Goal: Task Accomplishment & Management: Complete application form

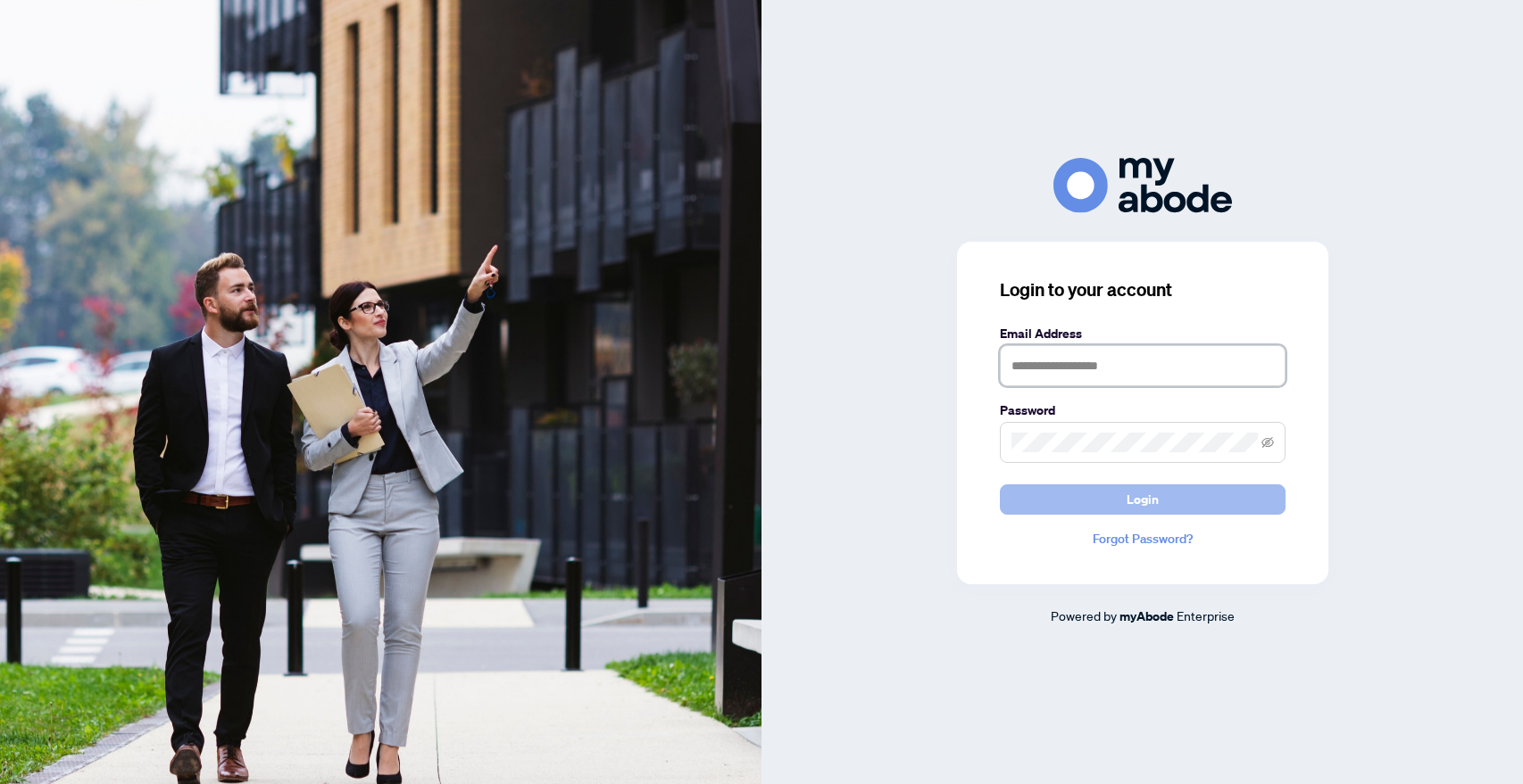
type input "**********"
click at [1135, 501] on span "Login" at bounding box center [1142, 500] width 32 height 29
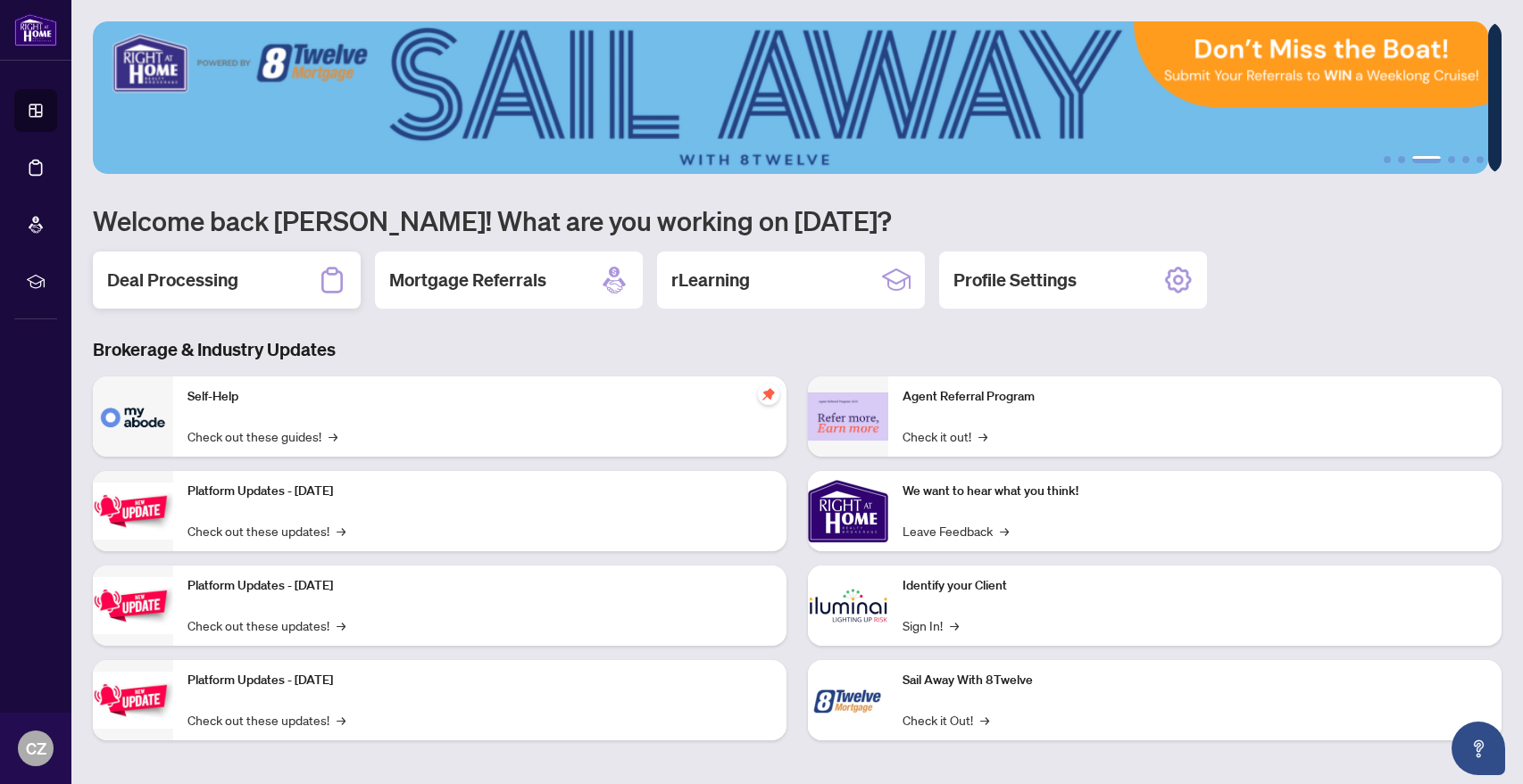
click at [190, 274] on h2 "Deal Processing" at bounding box center [173, 280] width 131 height 25
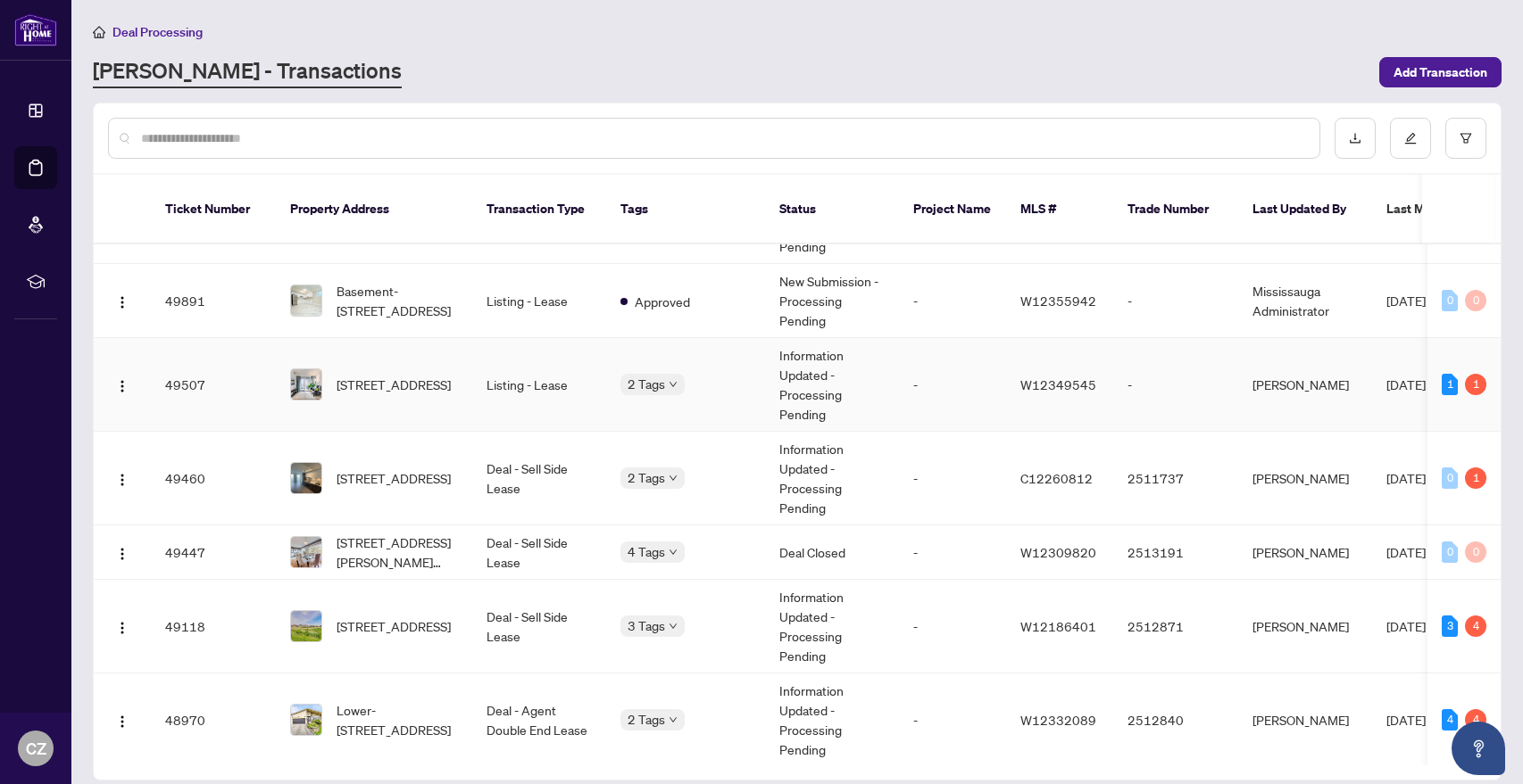
scroll to position [304, 0]
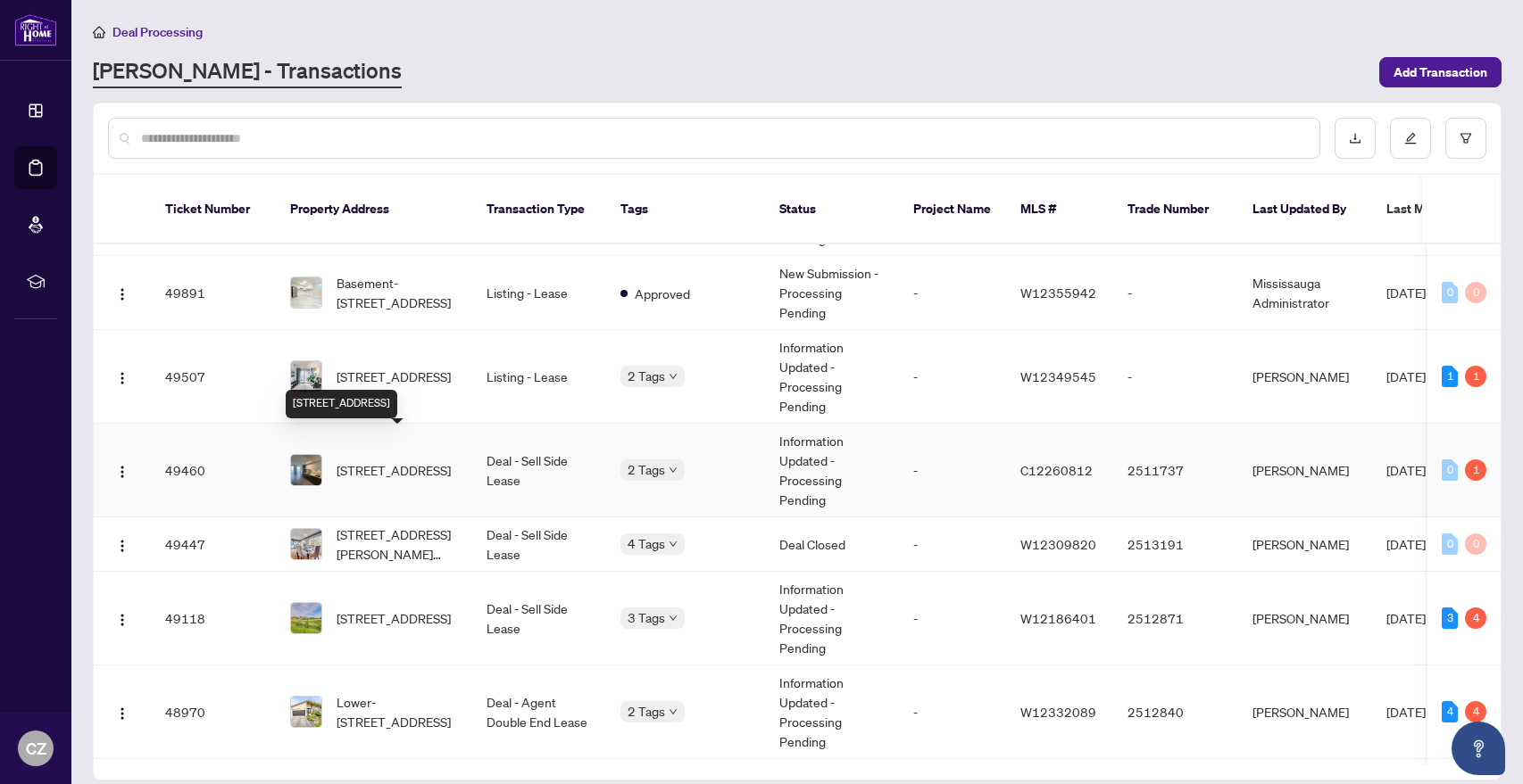
click at [376, 461] on span "[STREET_ADDRESS]" at bounding box center [393, 470] width 114 height 19
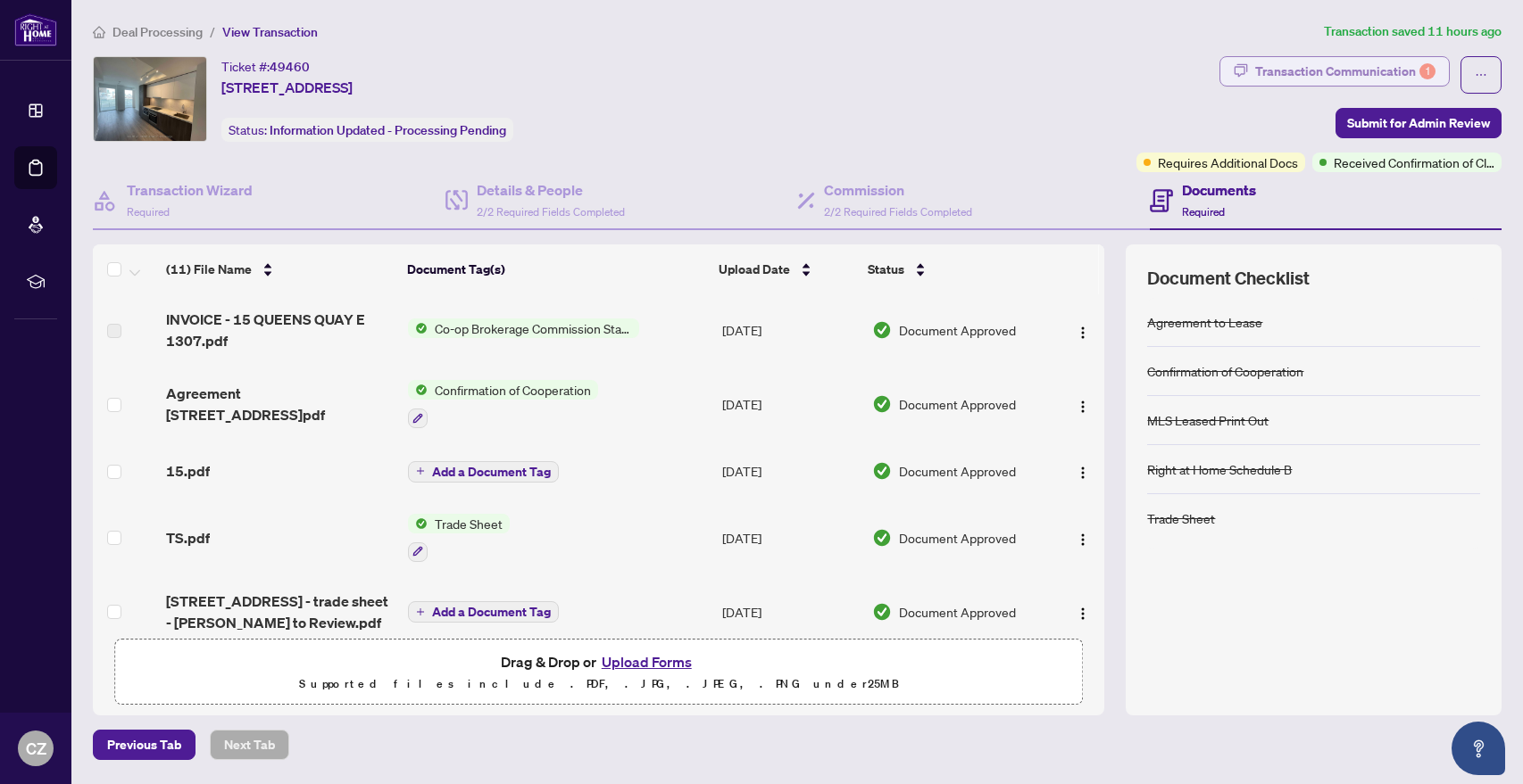
click at [1310, 72] on div "Transaction Communication 1" at bounding box center [1345, 72] width 180 height 29
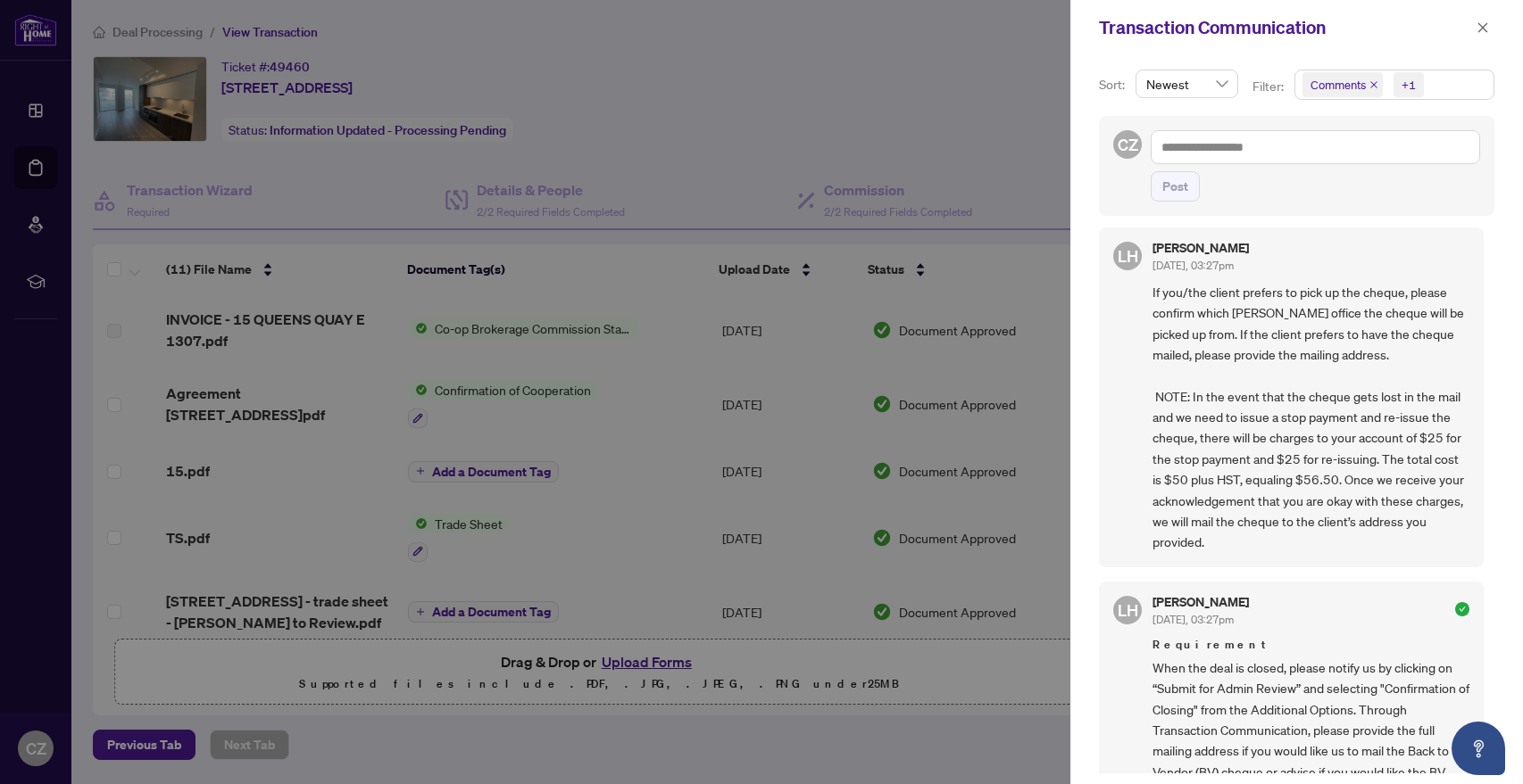
scroll to position [115, 0]
click at [1376, 84] on icon "close" at bounding box center [1373, 84] width 7 height 7
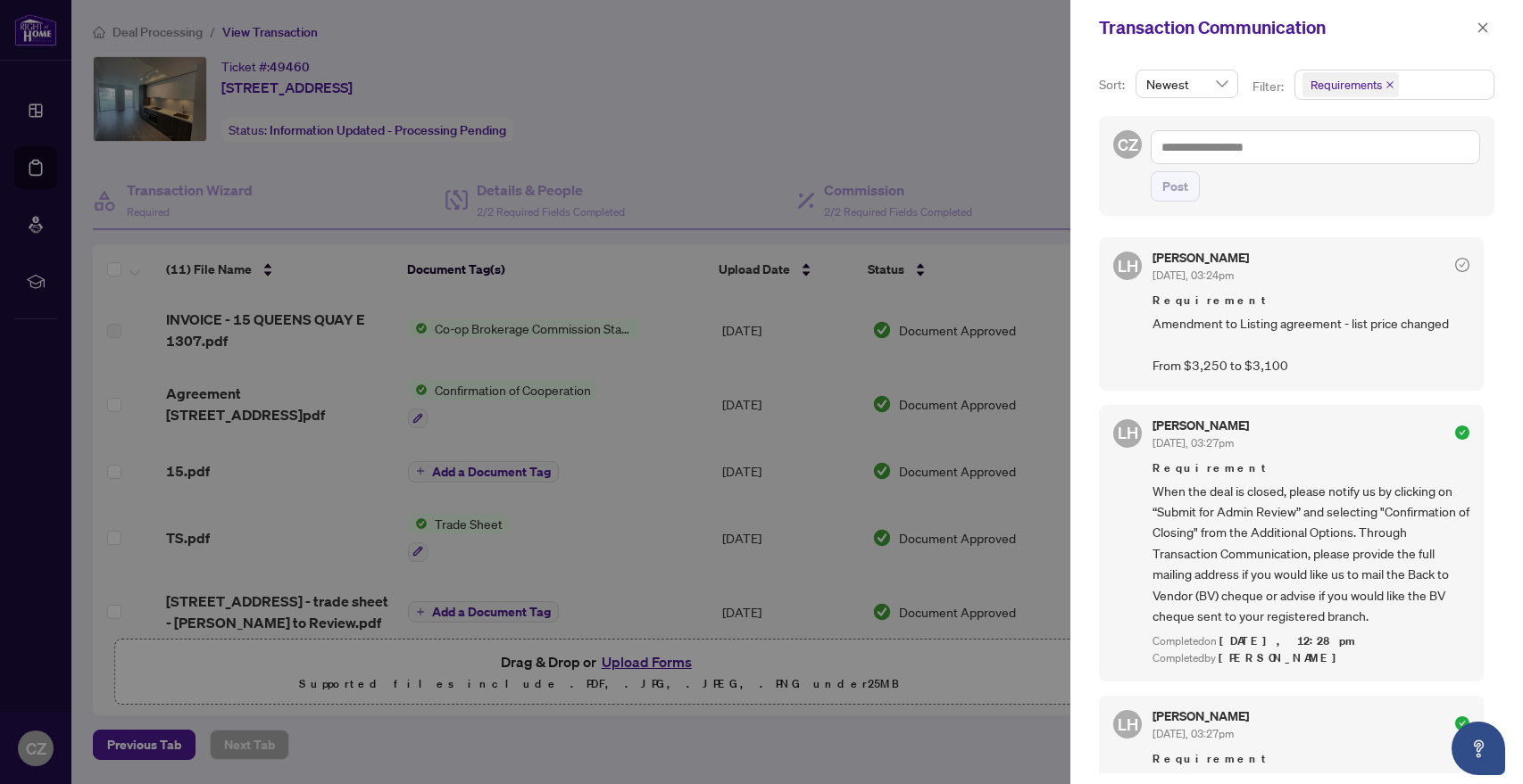
click at [794, 107] on div at bounding box center [761, 392] width 1523 height 784
click at [1486, 32] on icon "close" at bounding box center [1482, 27] width 12 height 12
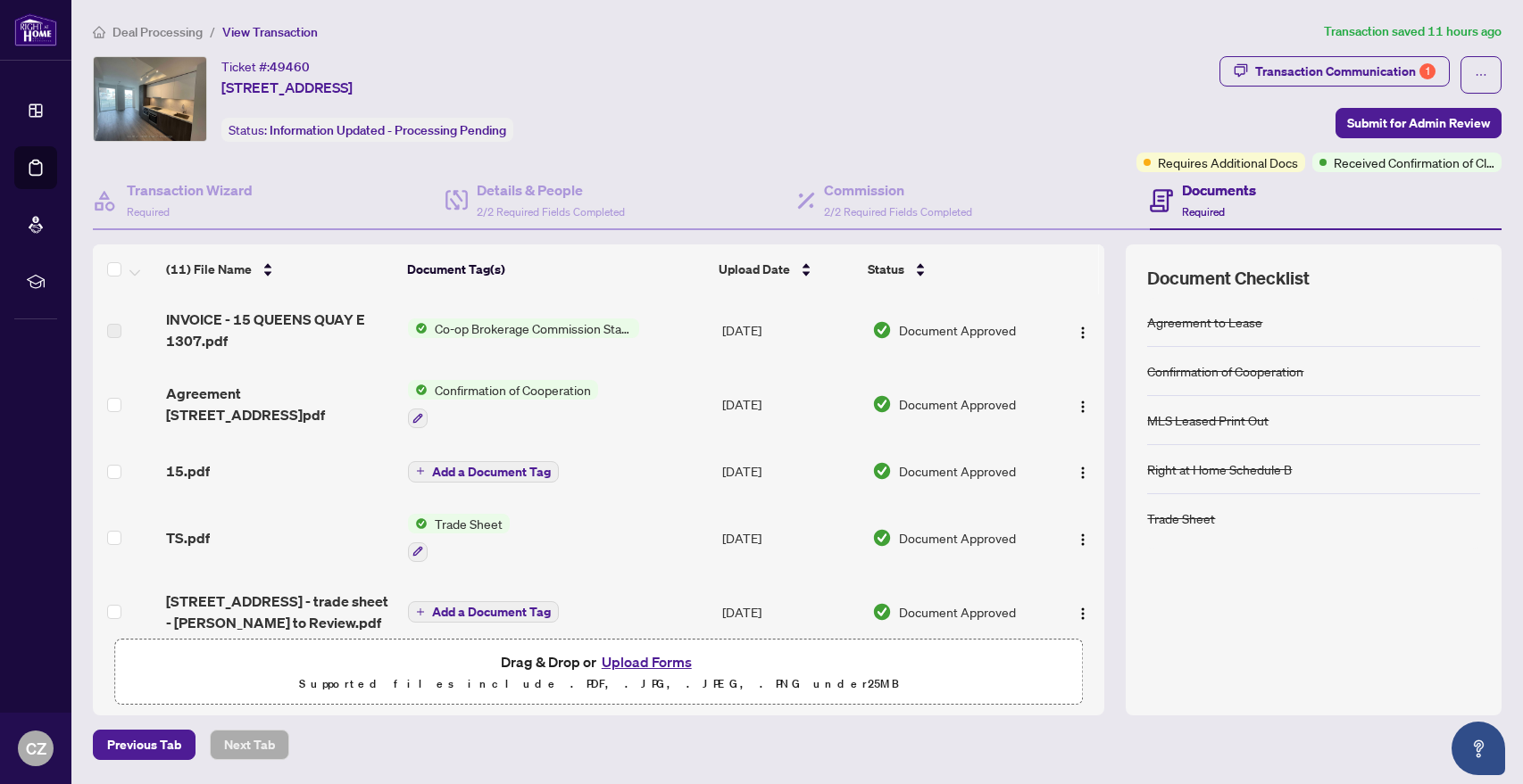
scroll to position [399, 0]
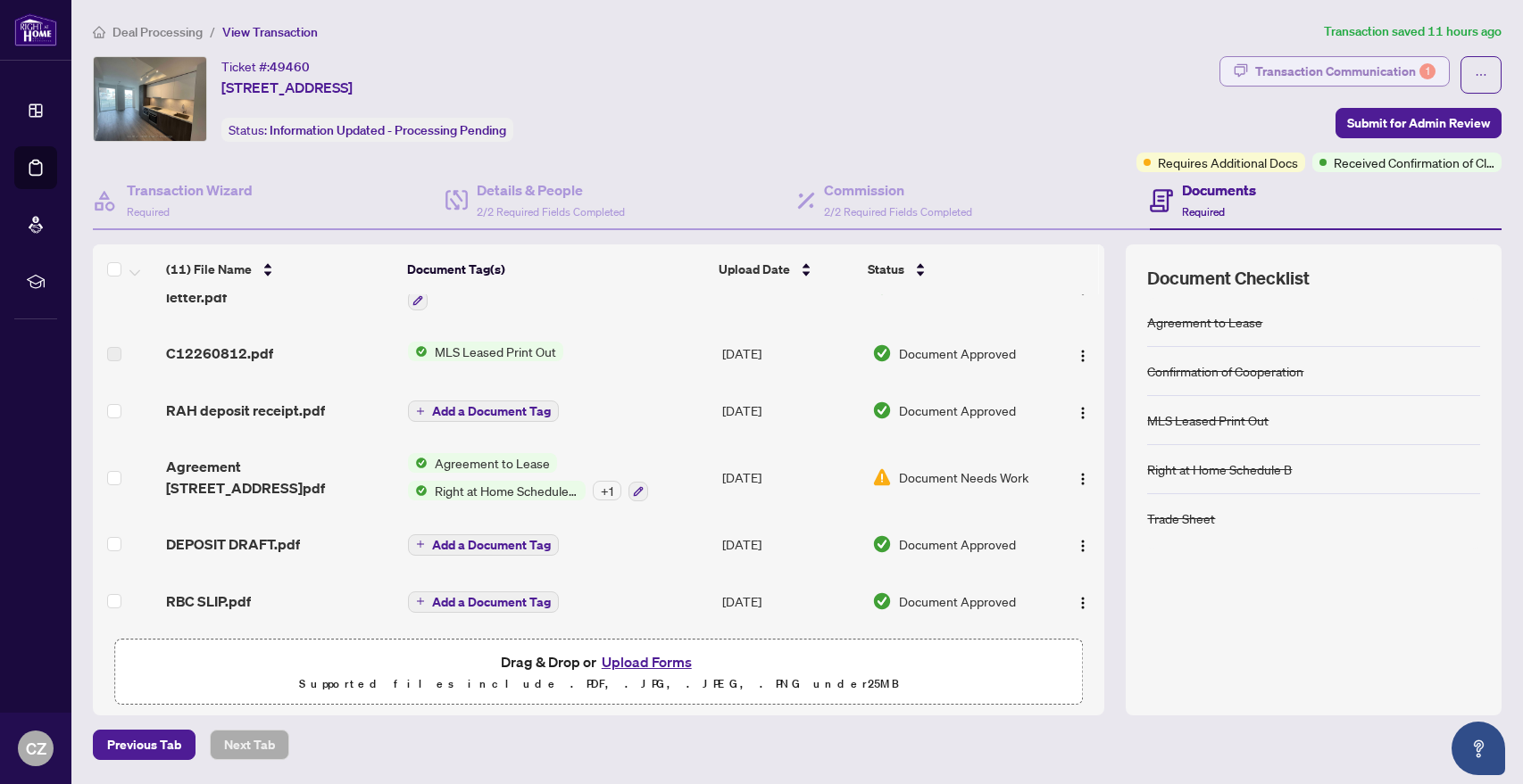
click at [1310, 72] on div "Transaction Communication 1" at bounding box center [1345, 72] width 180 height 29
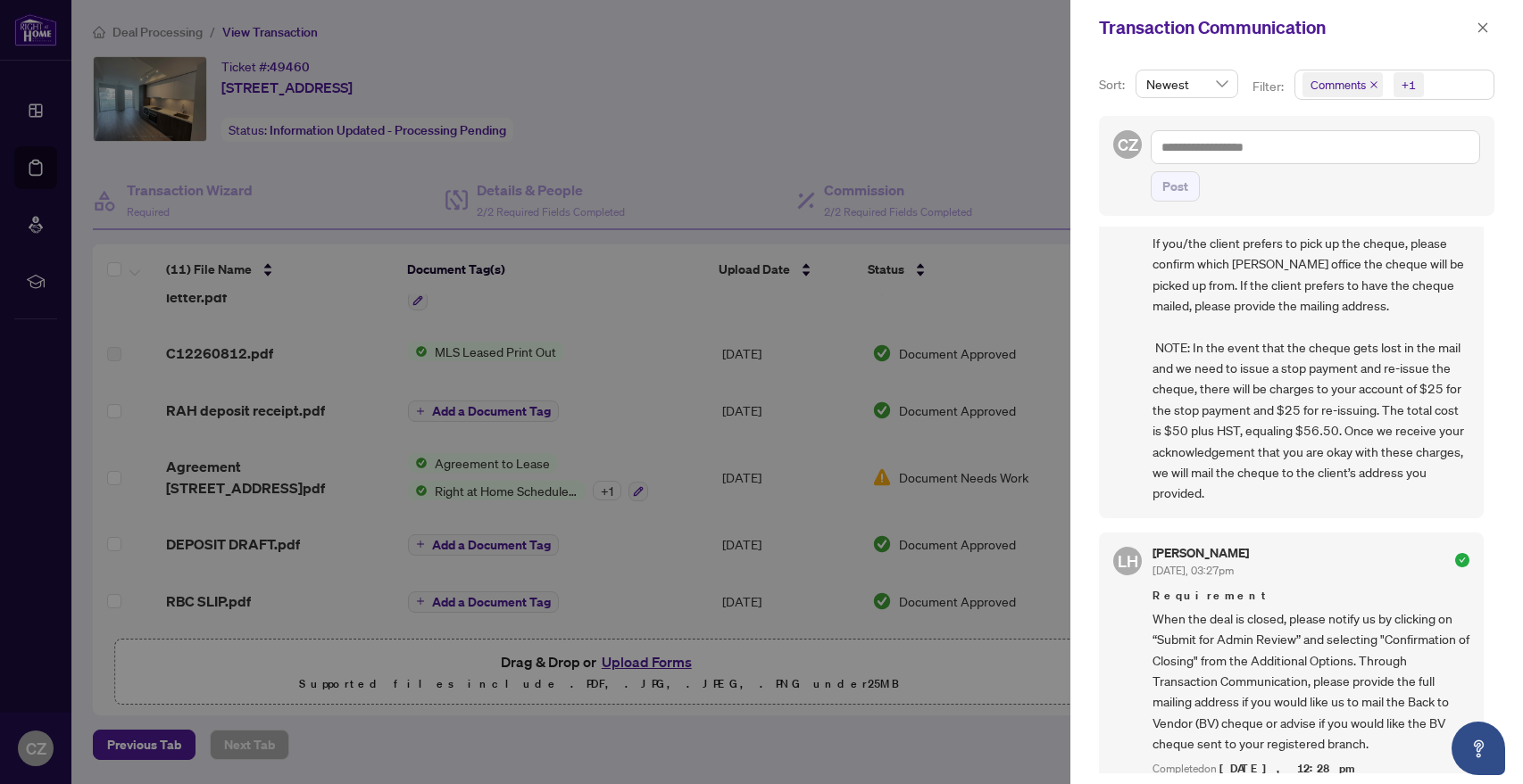
scroll to position [0, 0]
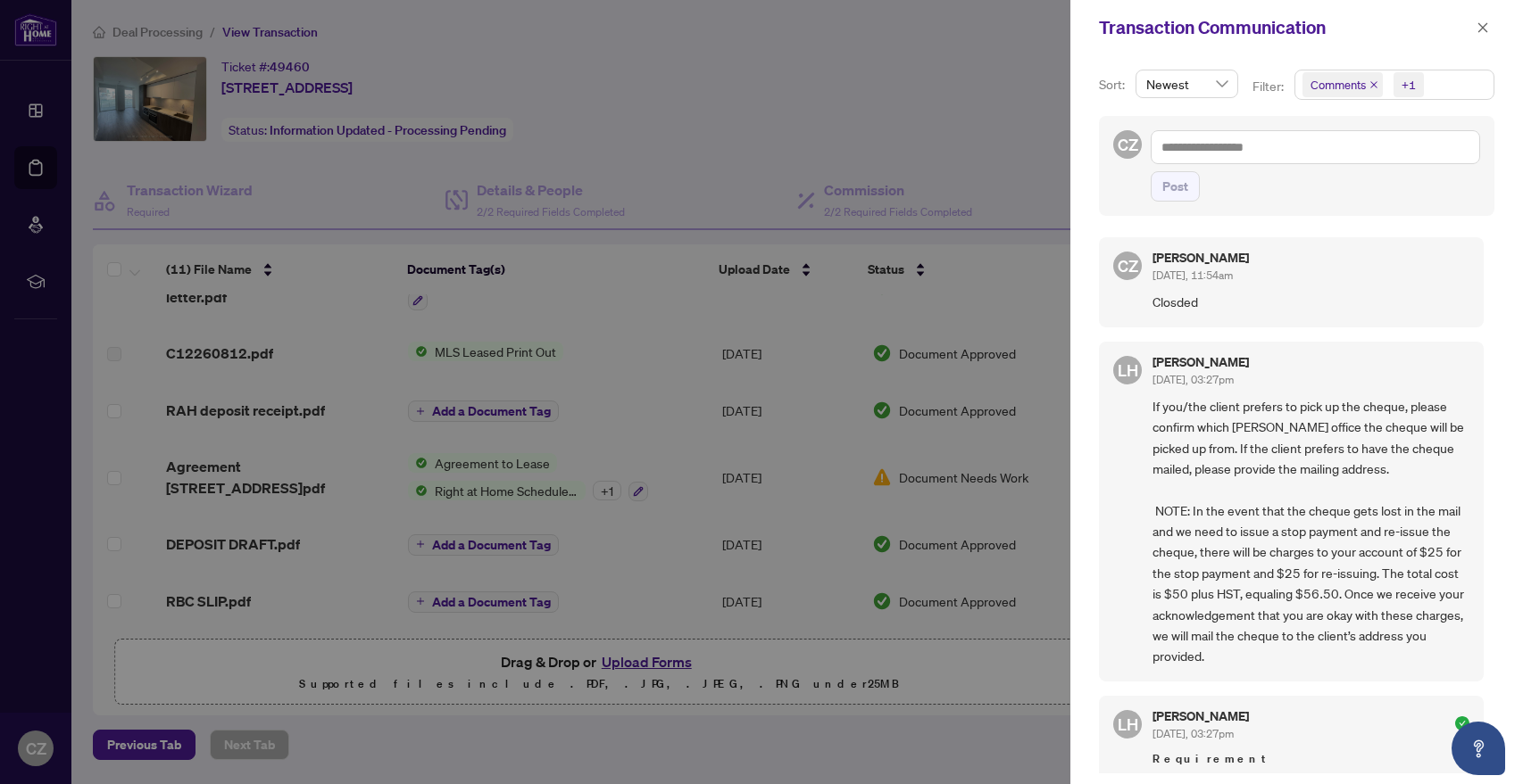
click at [1377, 83] on icon "close" at bounding box center [1373, 84] width 7 height 7
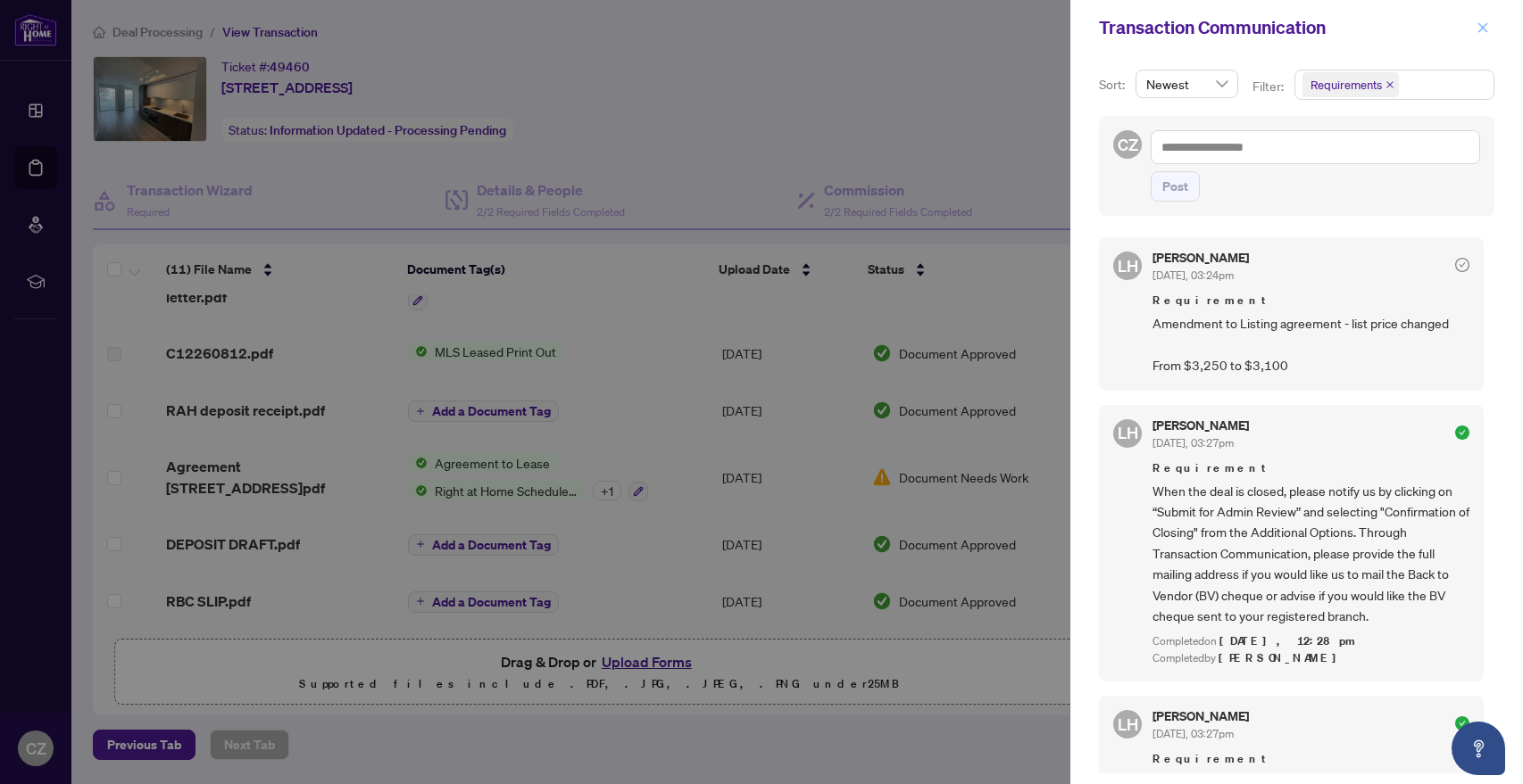
click at [1486, 28] on icon "close" at bounding box center [1482, 27] width 12 height 12
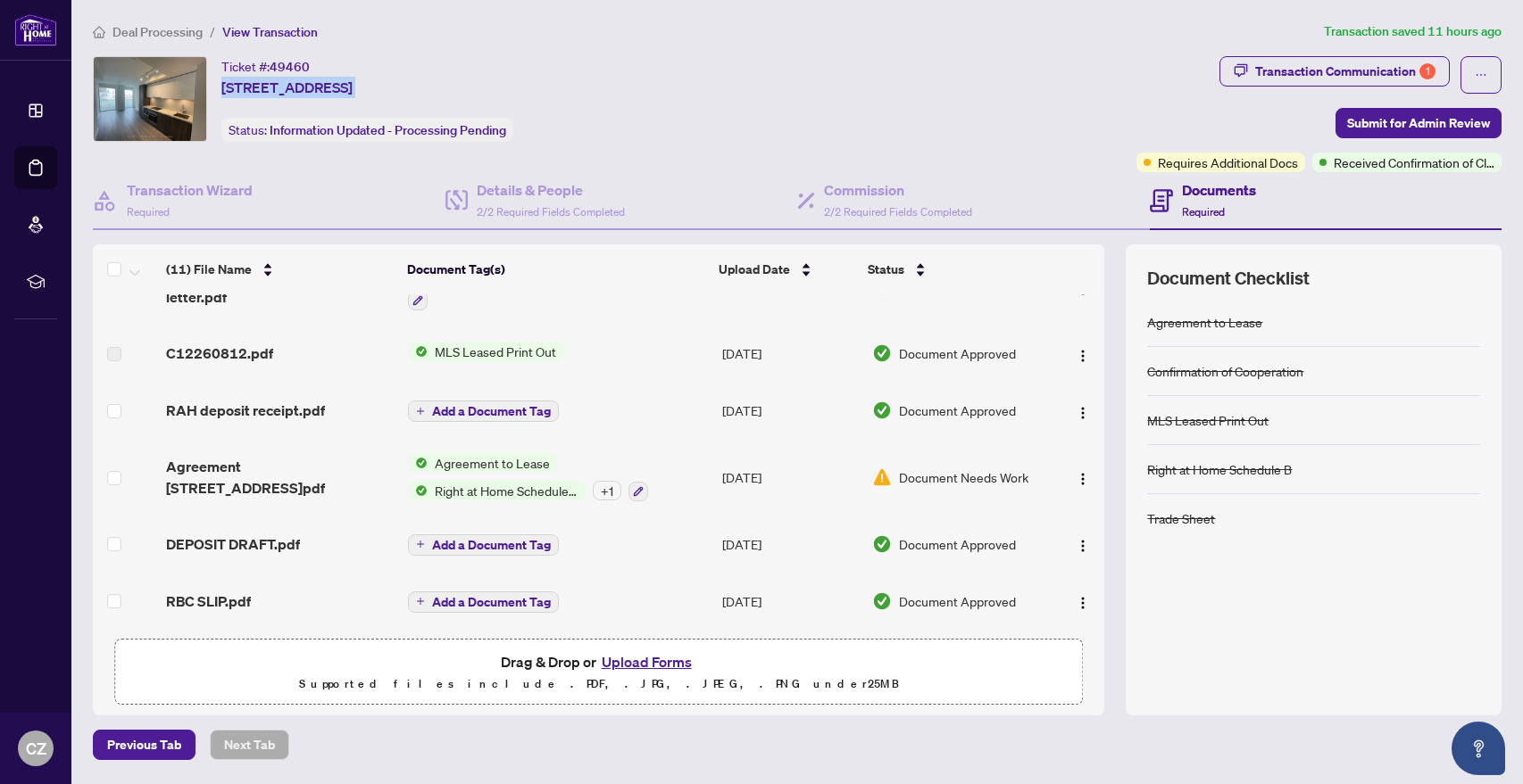
click at [287, 121] on div "Ticket #: 49460 [STREET_ADDRESS] Status: Information Updated - Processing Pendi…" at bounding box center [368, 99] width 292 height 85
click at [157, 26] on span "Deal Processing" at bounding box center [157, 32] width 90 height 16
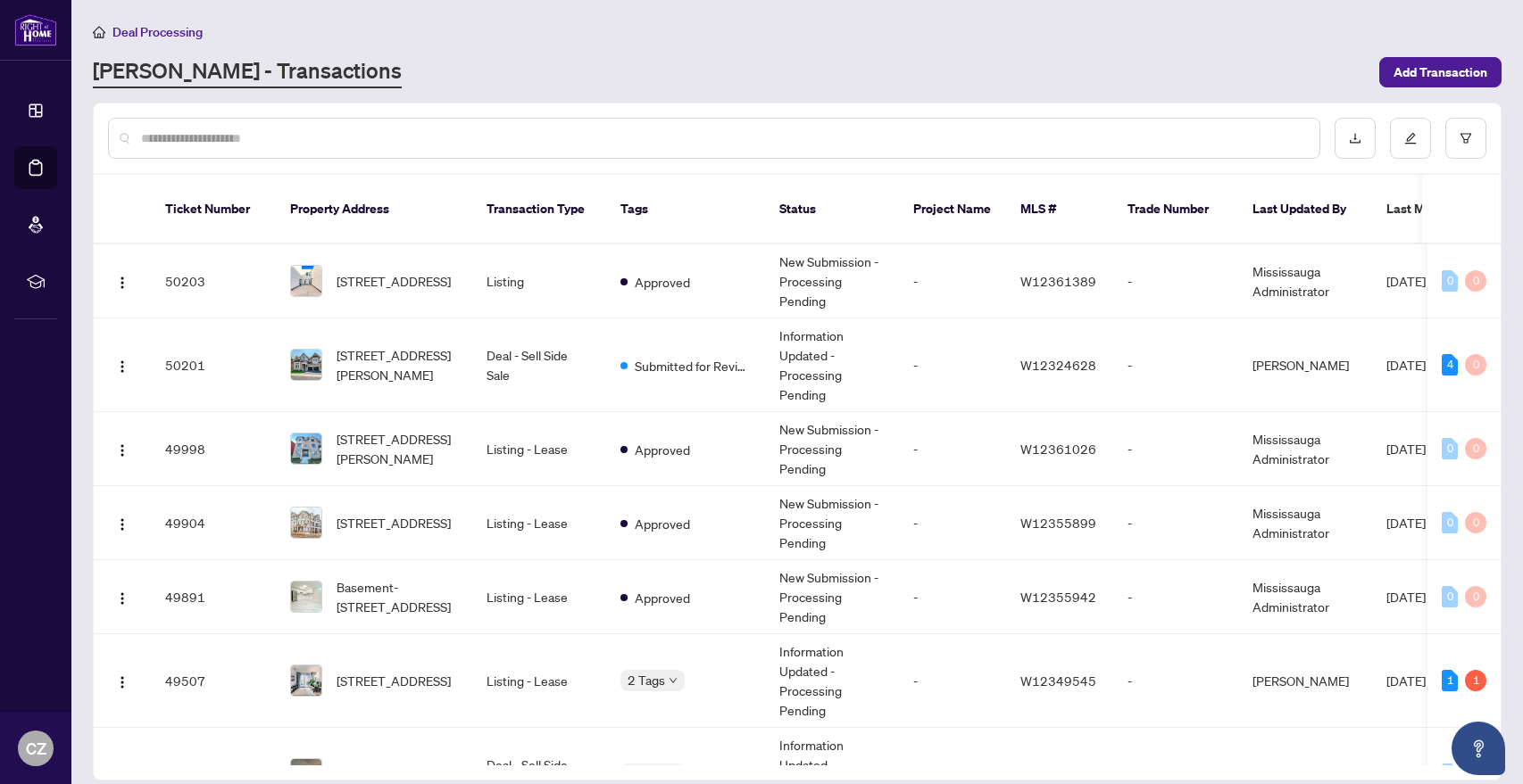
click at [338, 131] on input "text" at bounding box center [723, 138] width 1164 height 19
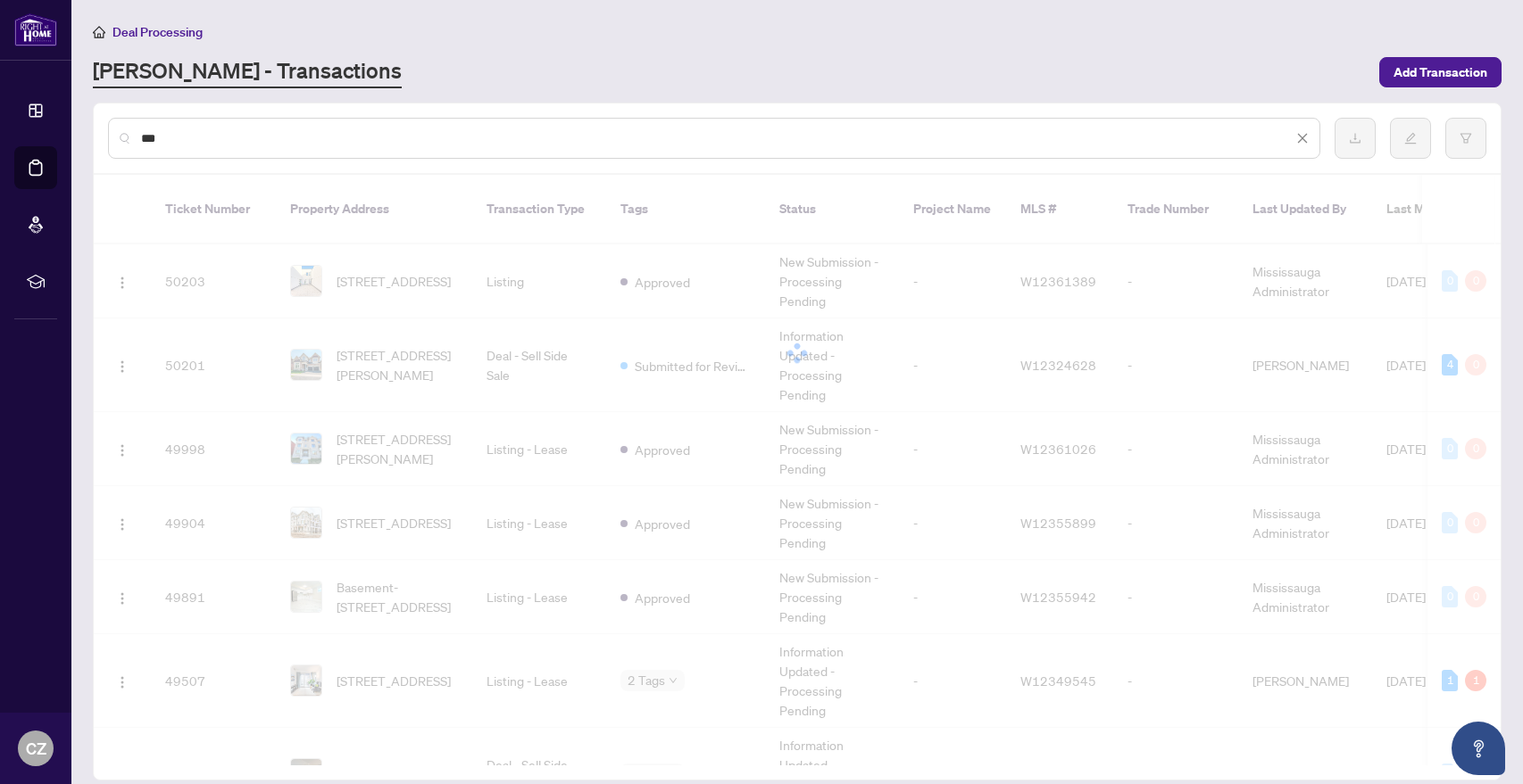
type input "***"
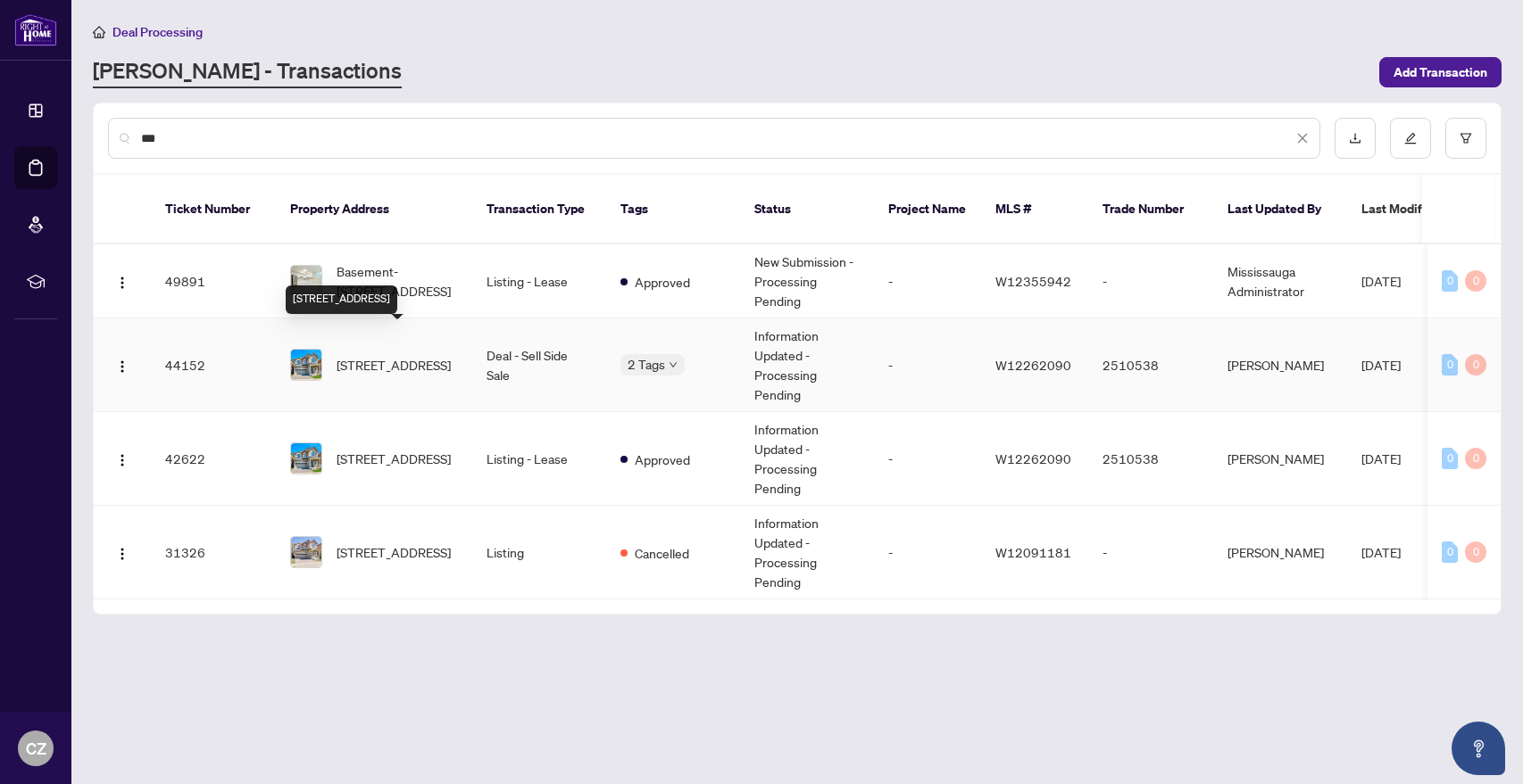
click at [430, 355] on span "[STREET_ADDRESS]" at bounding box center [393, 365] width 114 height 19
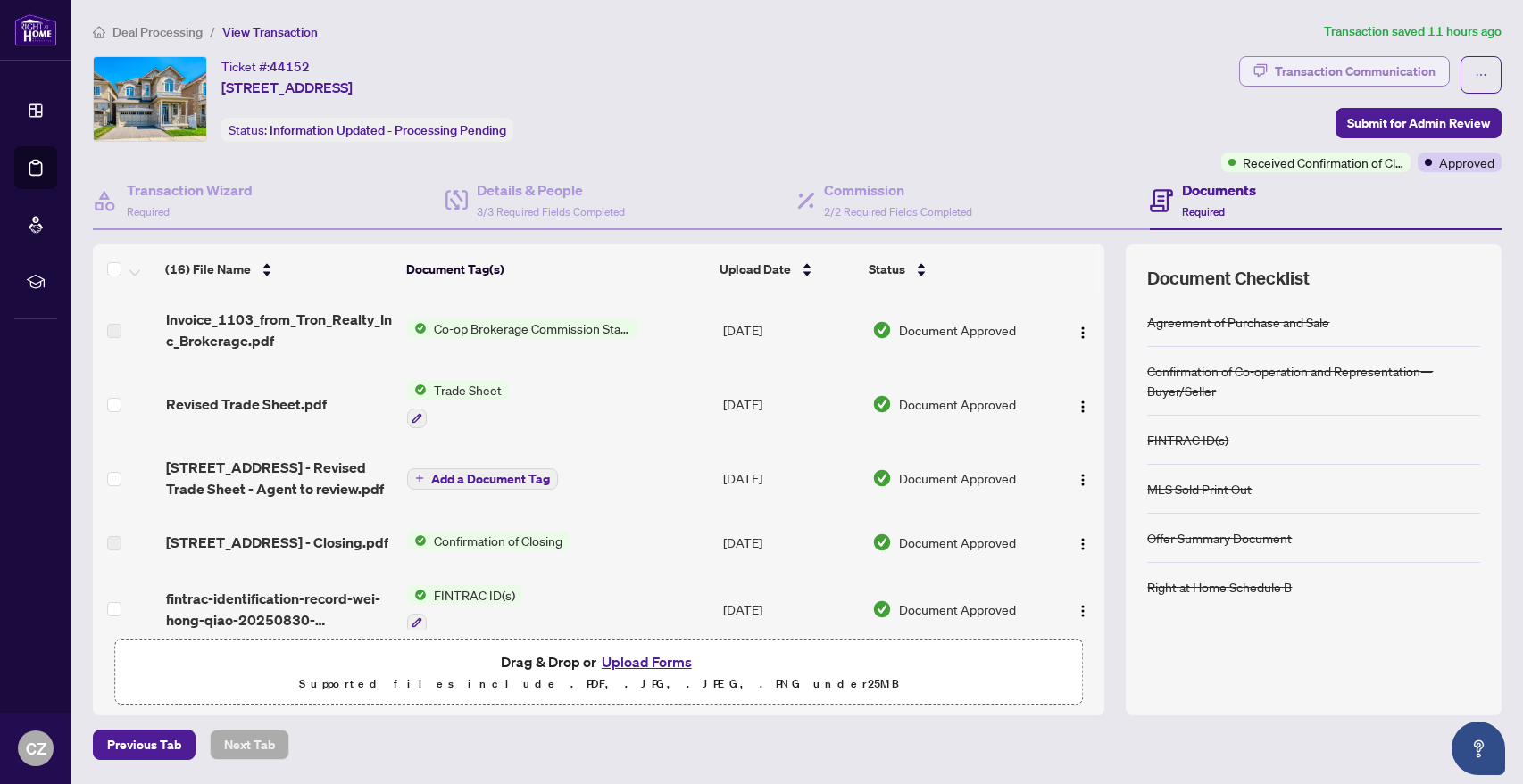
click at [1360, 71] on div "Transaction Communication" at bounding box center [1354, 72] width 160 height 29
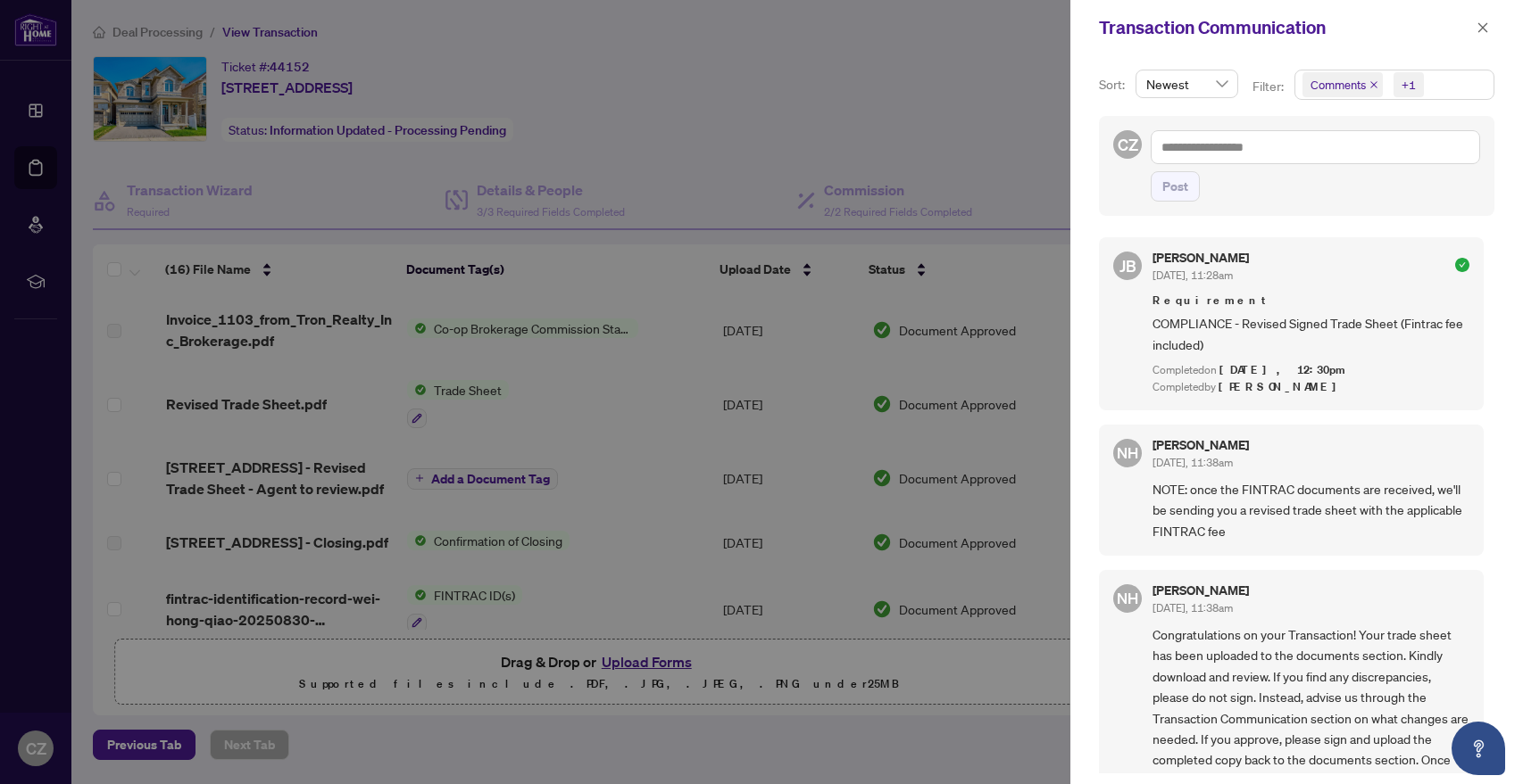
click at [1377, 83] on icon "close" at bounding box center [1373, 84] width 7 height 7
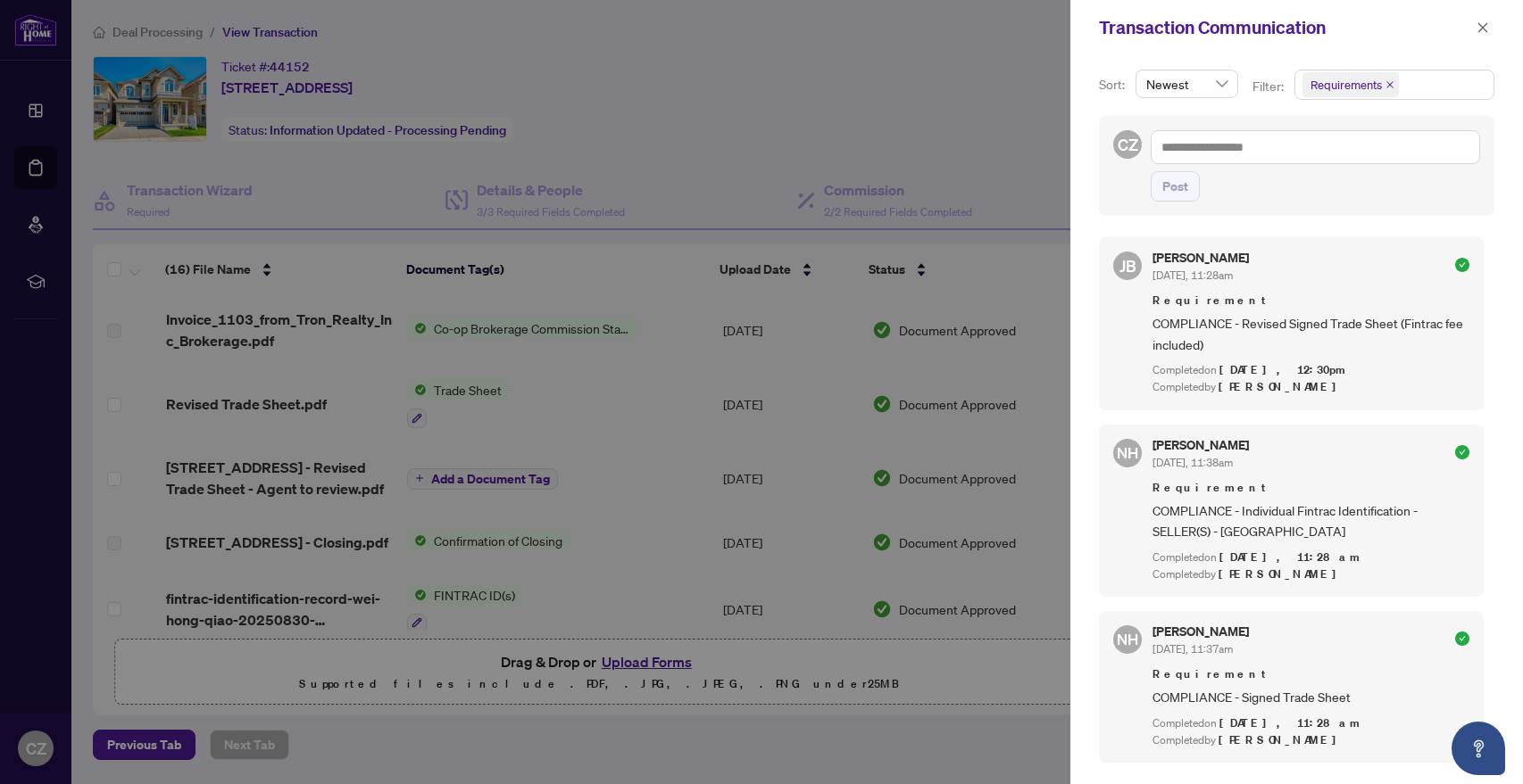
click at [903, 96] on div at bounding box center [761, 392] width 1523 height 784
click at [1485, 27] on icon "close" at bounding box center [1482, 27] width 12 height 12
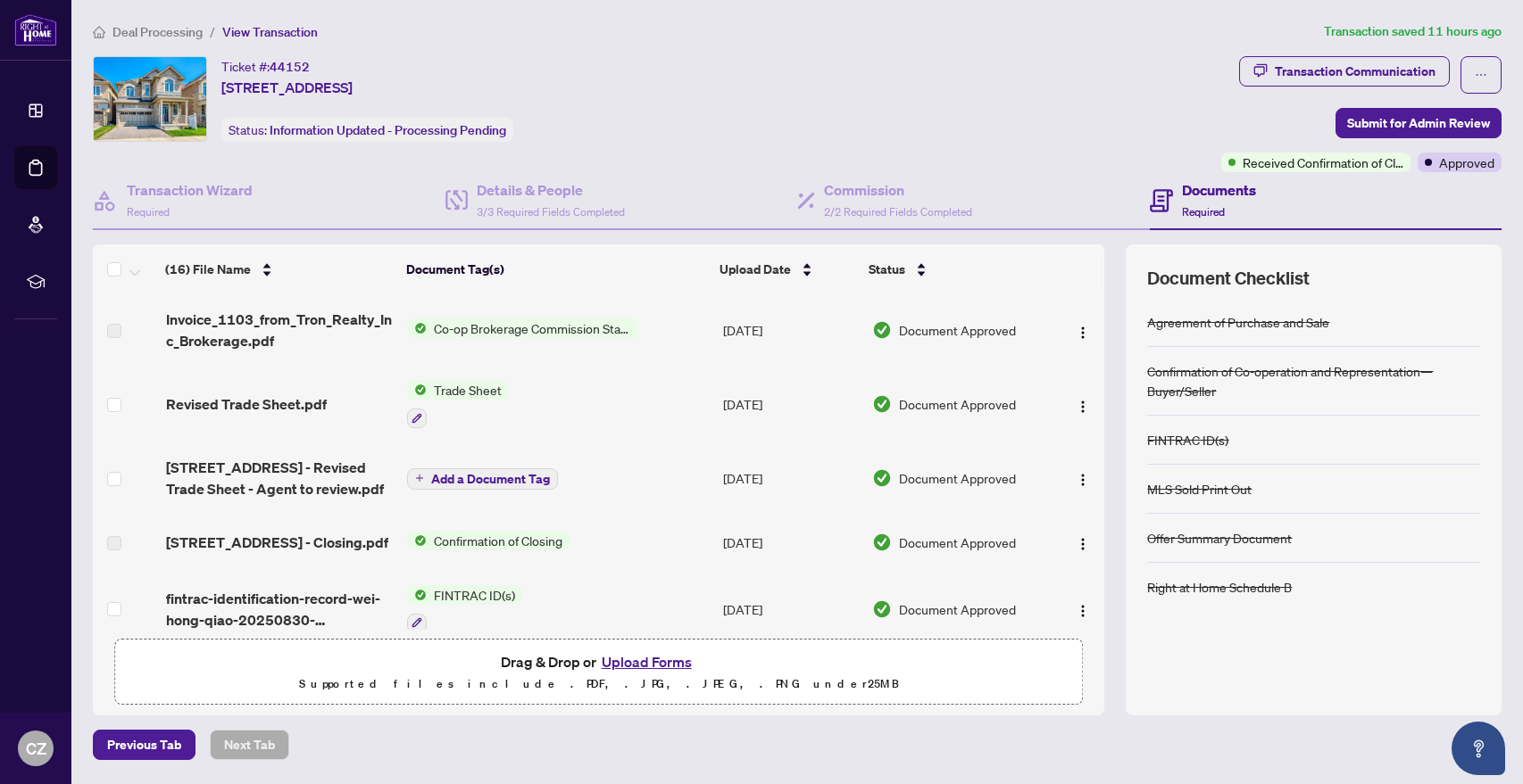
click at [166, 29] on span "Deal Processing" at bounding box center [157, 32] width 90 height 16
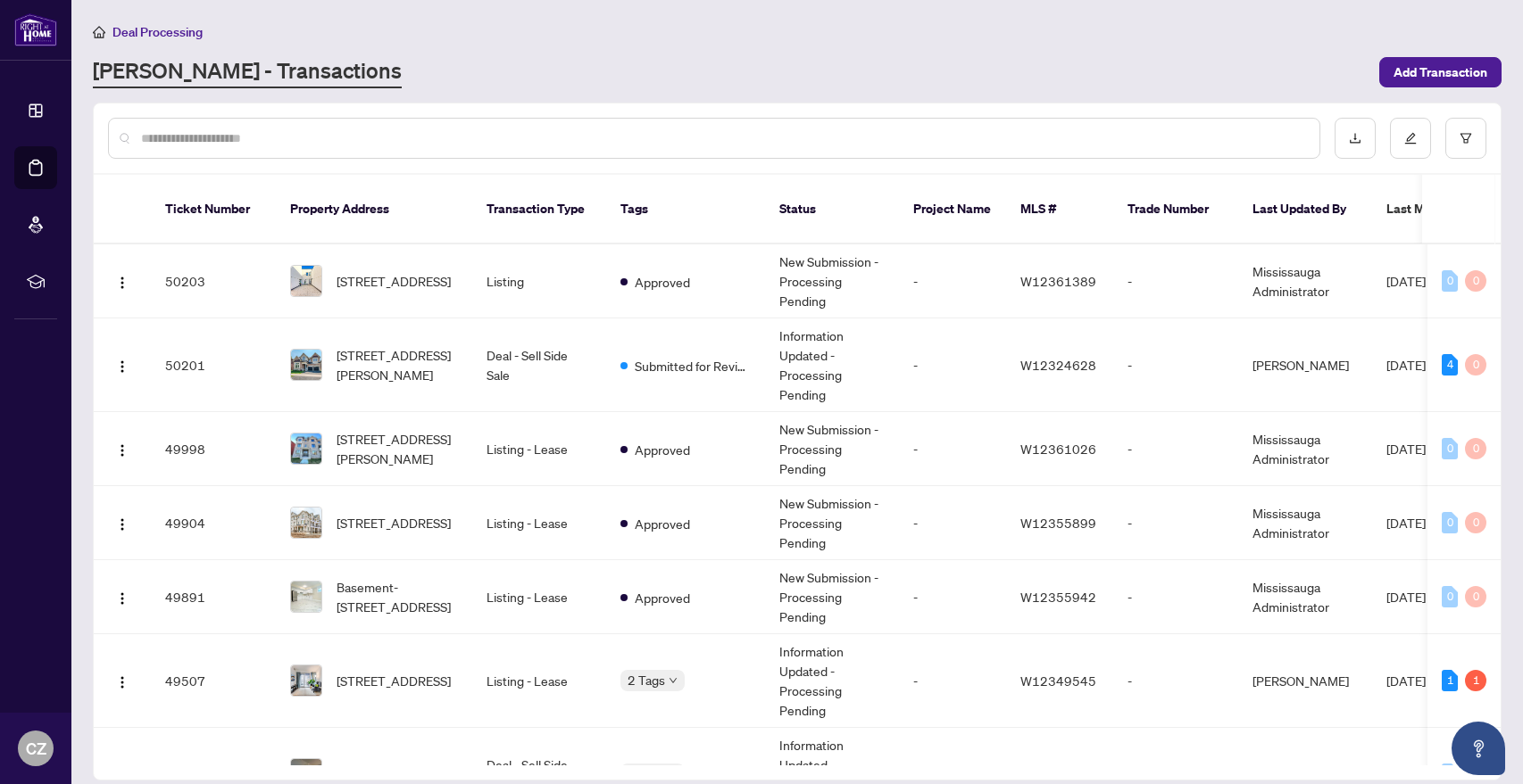
click at [390, 139] on input "text" at bounding box center [723, 138] width 1164 height 19
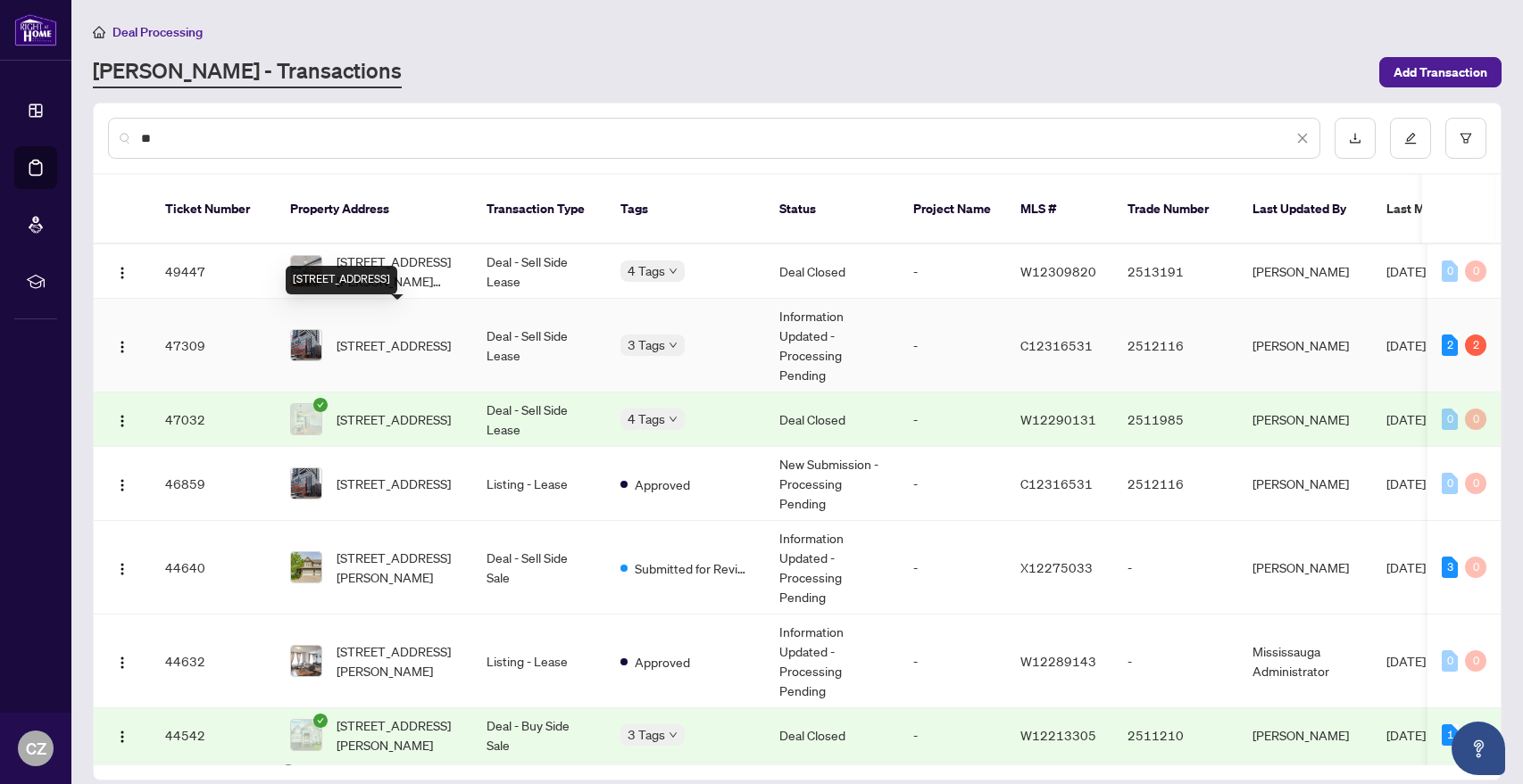
type input "*"
click at [413, 336] on span "[STREET_ADDRESS]" at bounding box center [393, 345] width 114 height 19
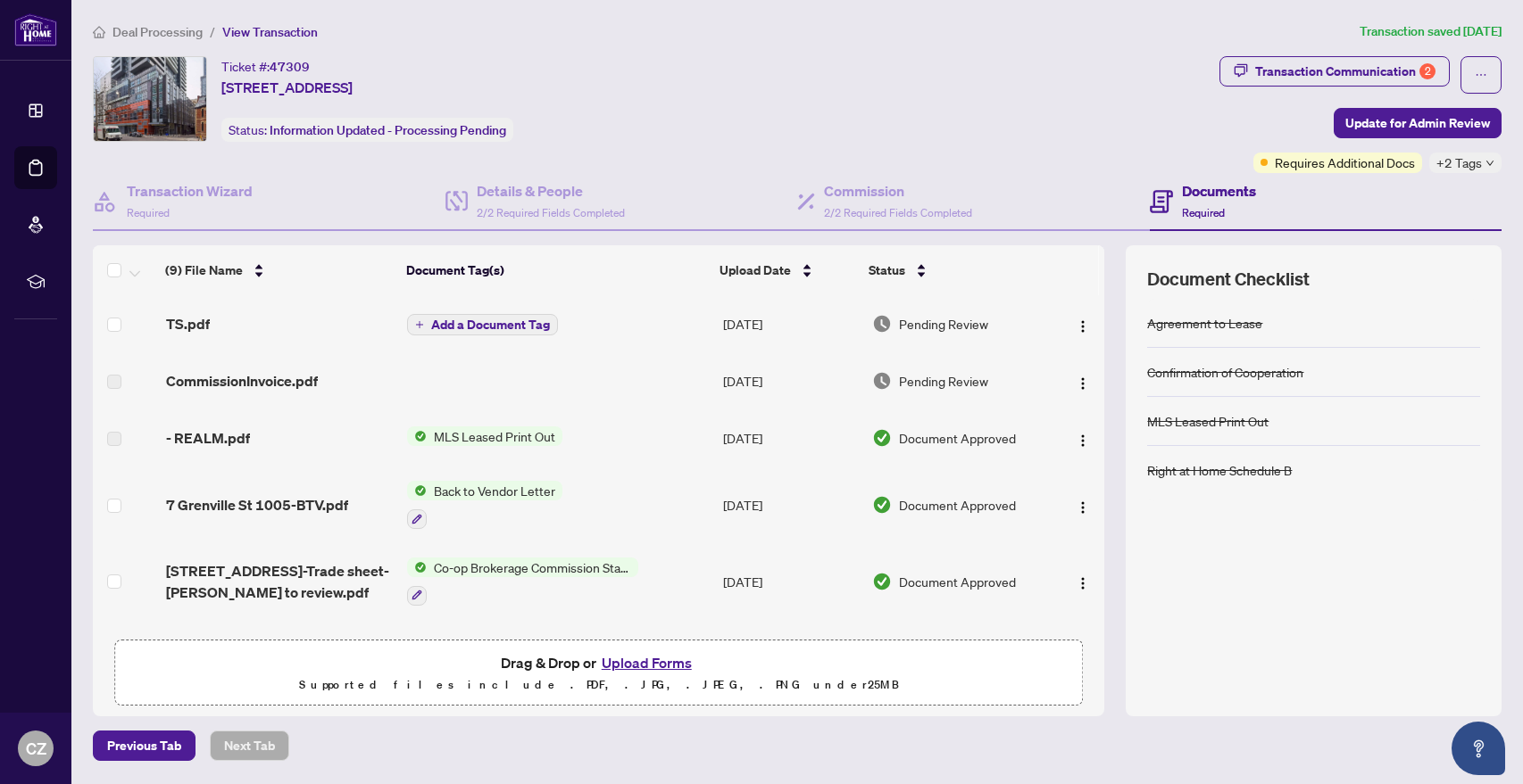
click at [232, 380] on span "CommissionInvoice.pdf" at bounding box center [242, 381] width 152 height 21
click at [1385, 128] on span "Update for Admin Review" at bounding box center [1417, 123] width 145 height 29
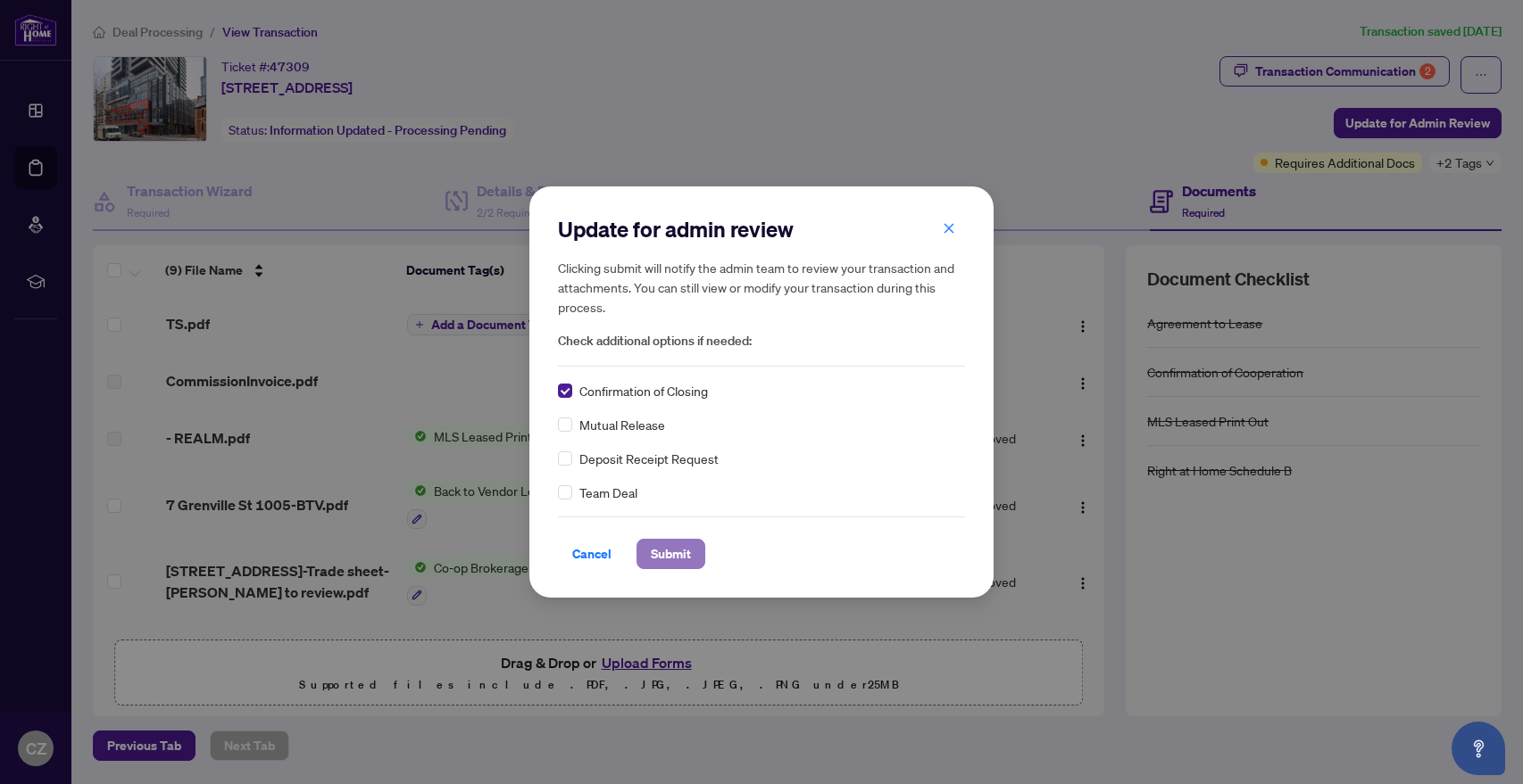
click at [667, 555] on span "Submit" at bounding box center [671, 555] width 40 height 29
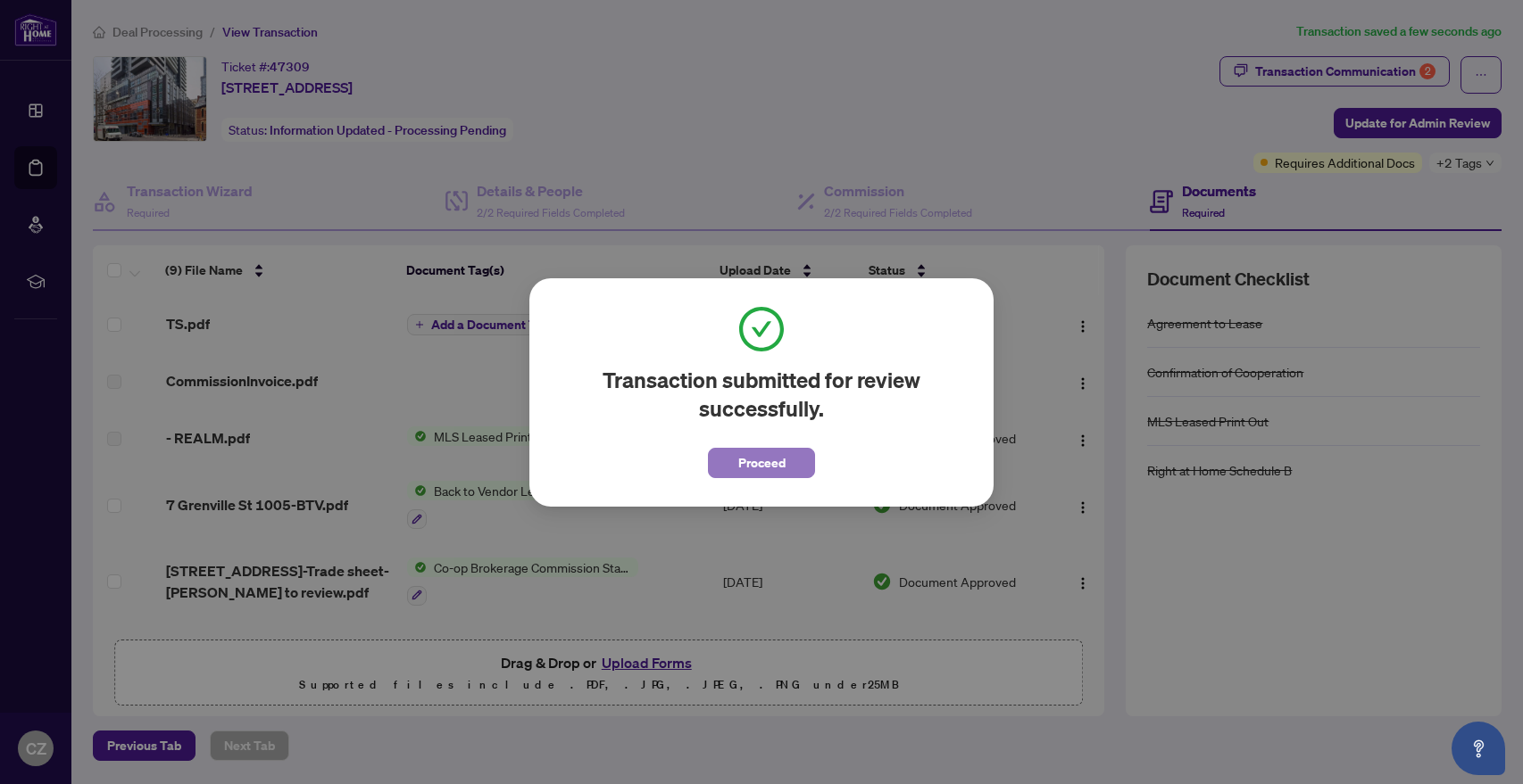
click at [747, 465] on span "Proceed" at bounding box center [761, 463] width 47 height 29
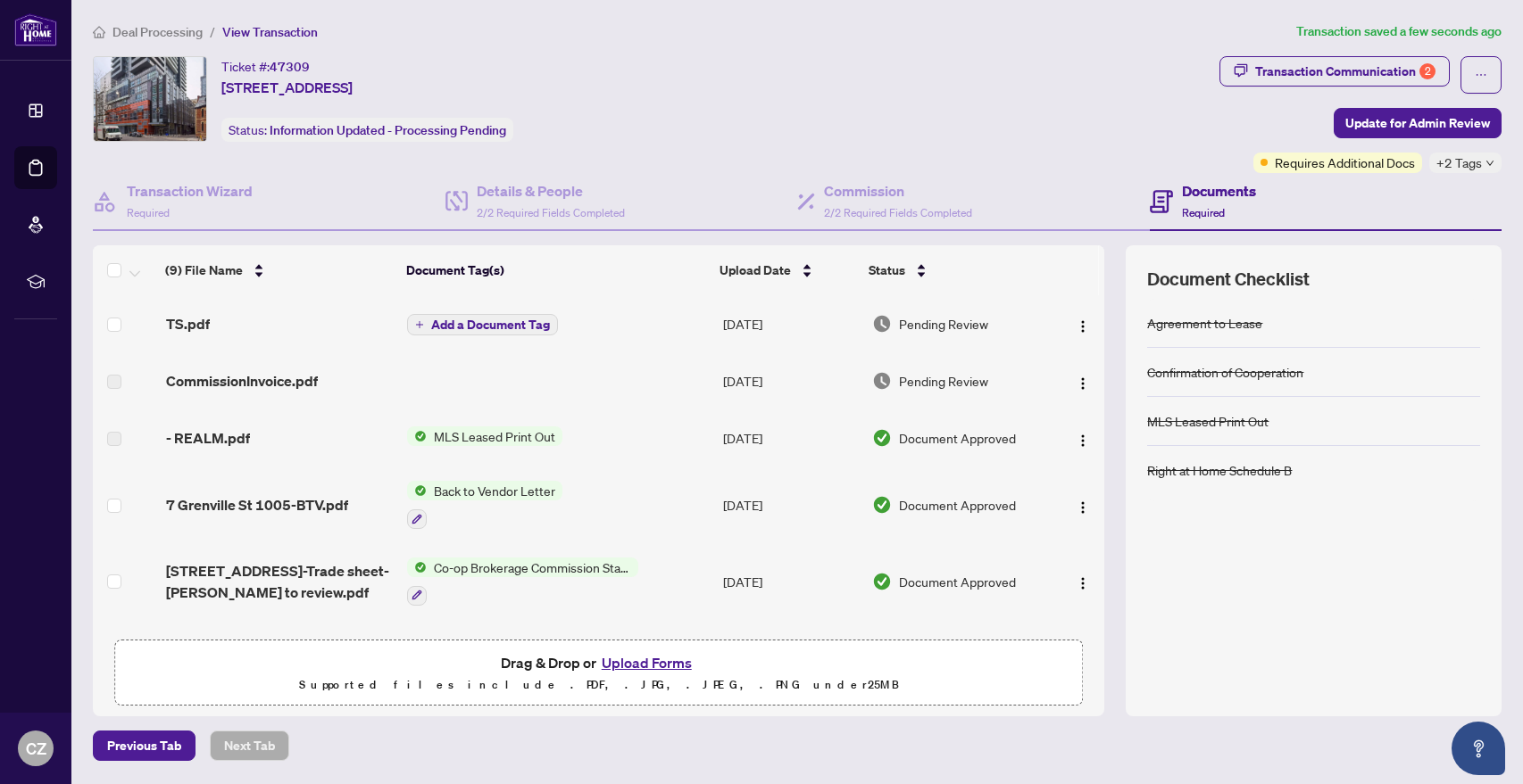
click at [169, 30] on span "Deal Processing" at bounding box center [157, 32] width 90 height 16
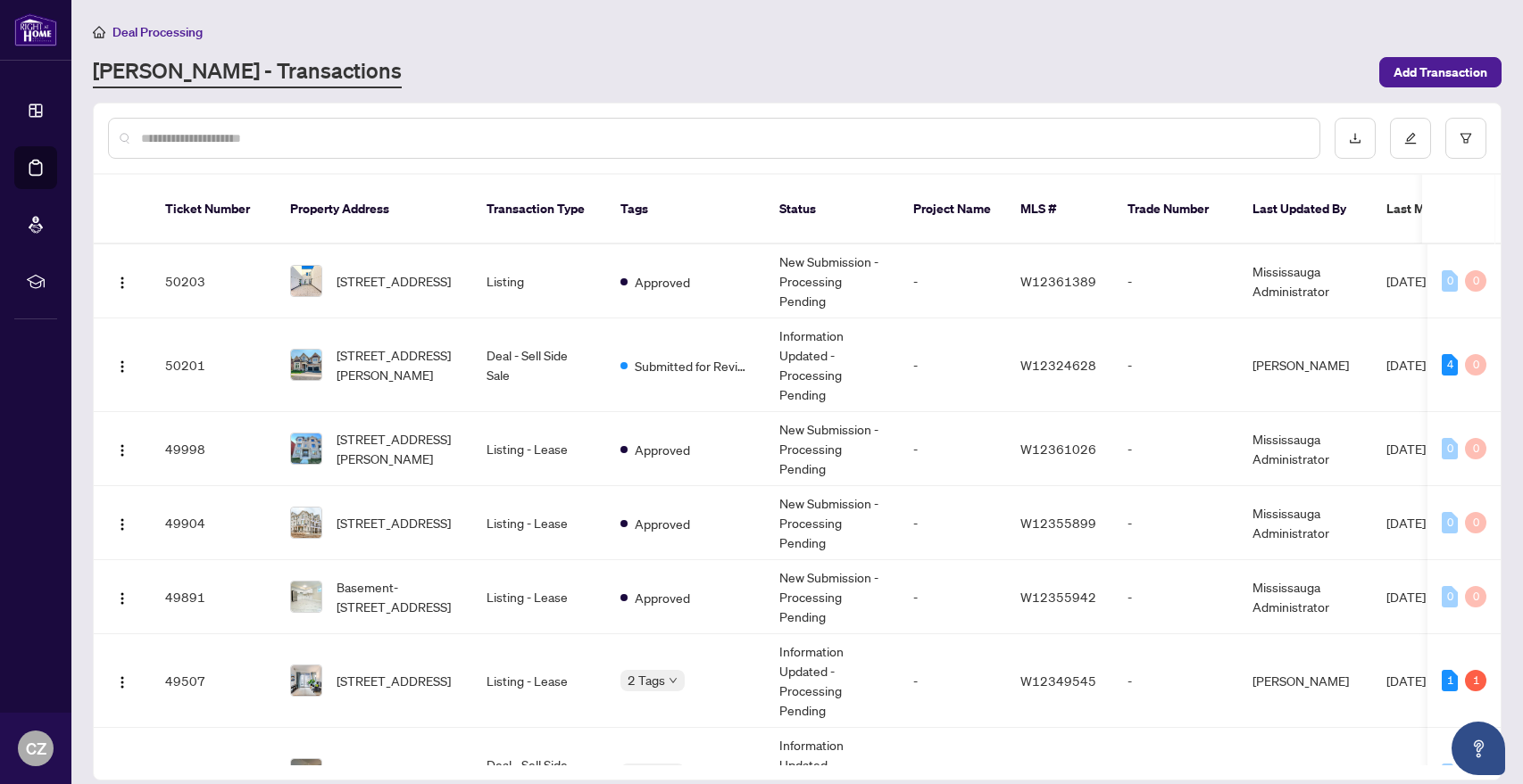
click at [424, 143] on input "text" at bounding box center [723, 138] width 1164 height 19
type input "****"
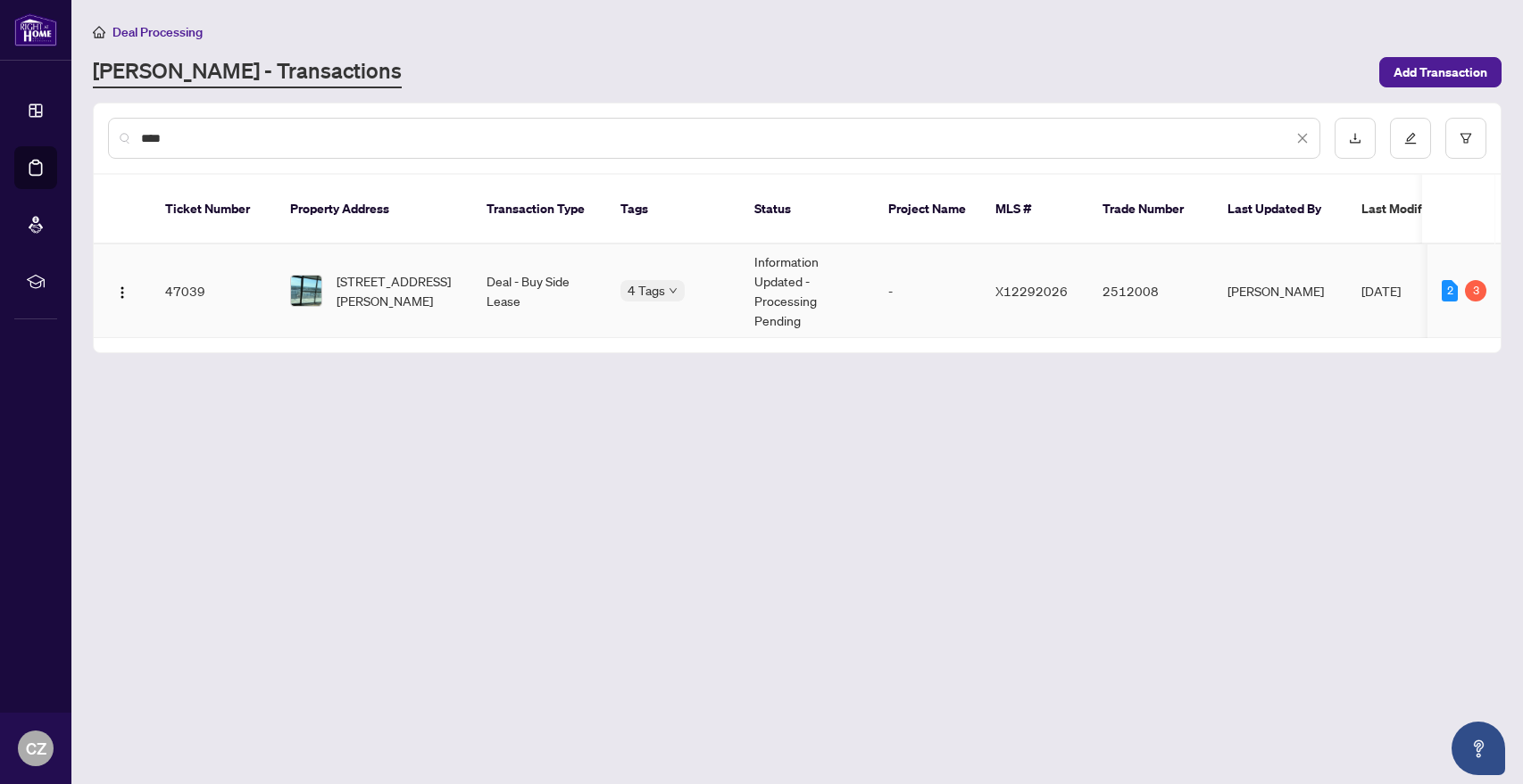
click at [513, 273] on td "Deal - Buy Side Lease" at bounding box center [539, 292] width 134 height 94
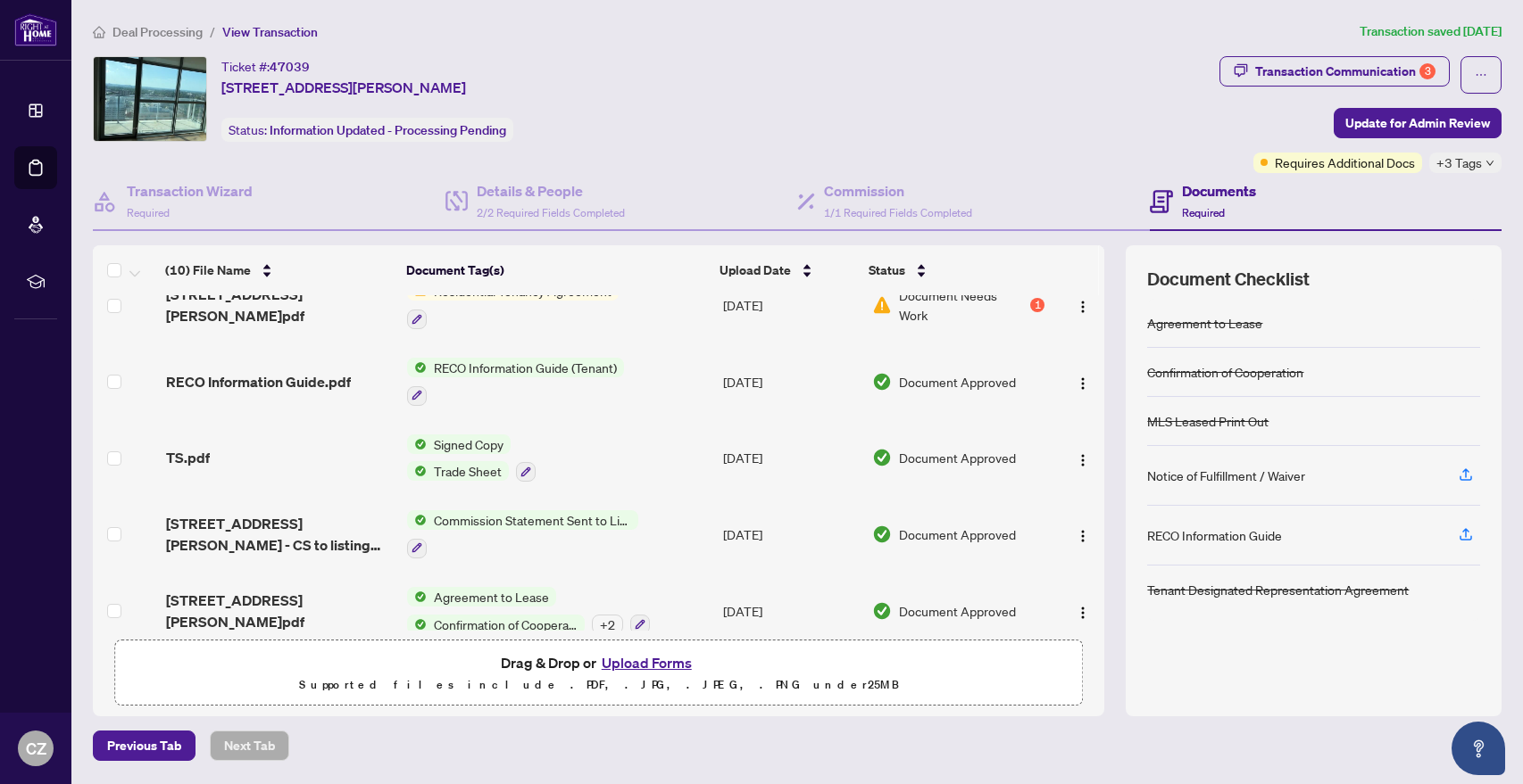
scroll to position [385, 0]
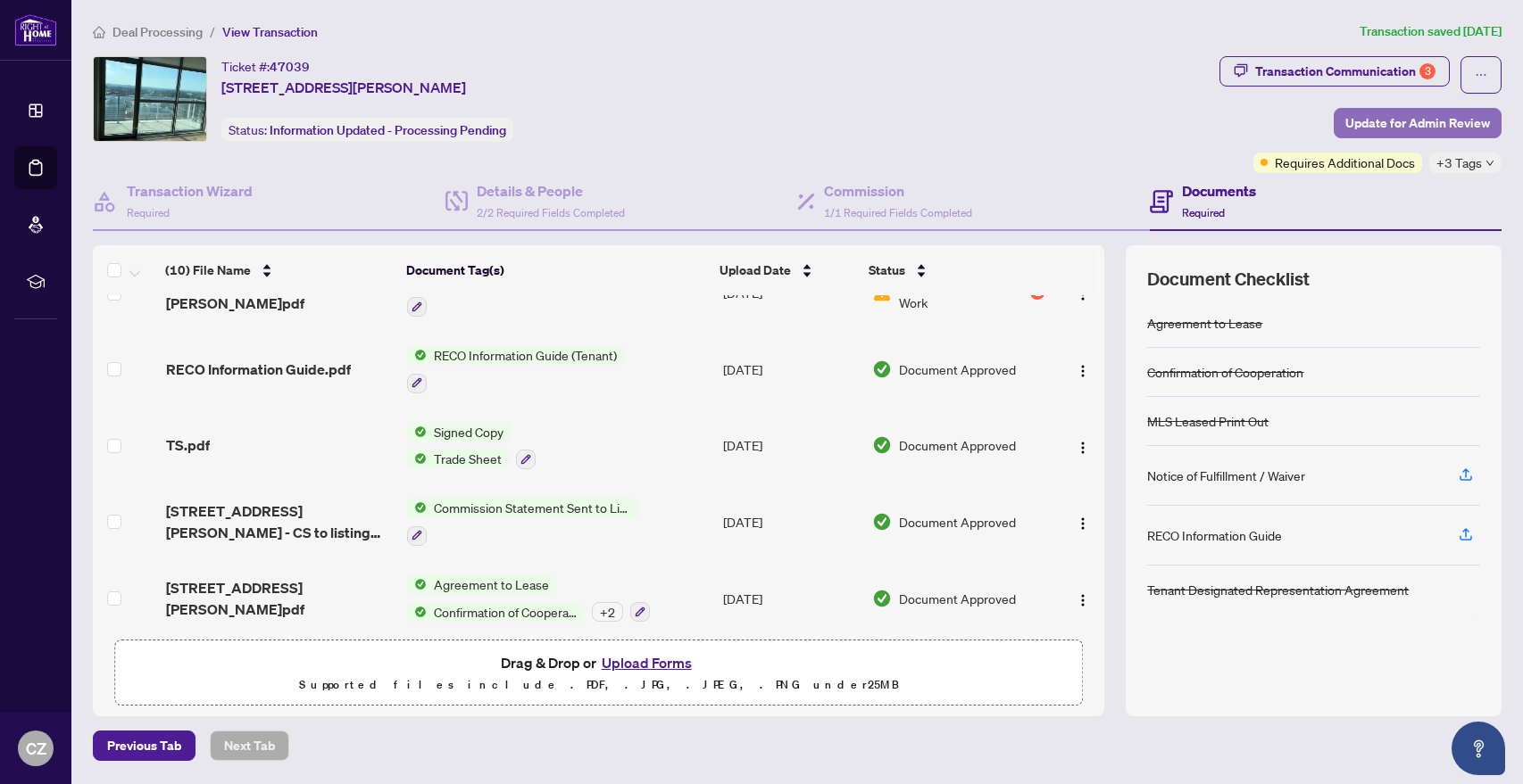
click at [1382, 128] on span "Update for Admin Review" at bounding box center [1417, 123] width 145 height 29
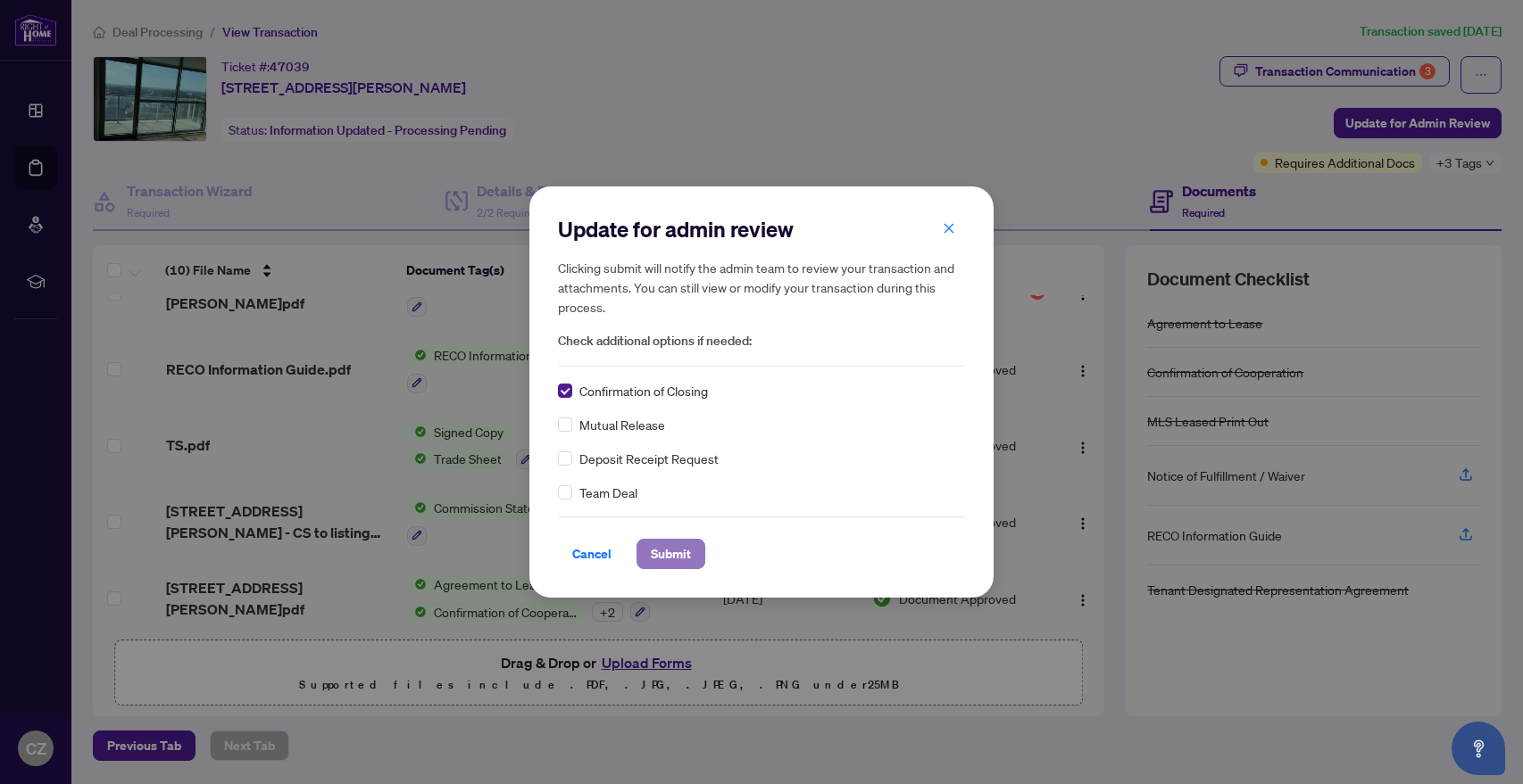
click at [657, 554] on span "Submit" at bounding box center [671, 555] width 40 height 29
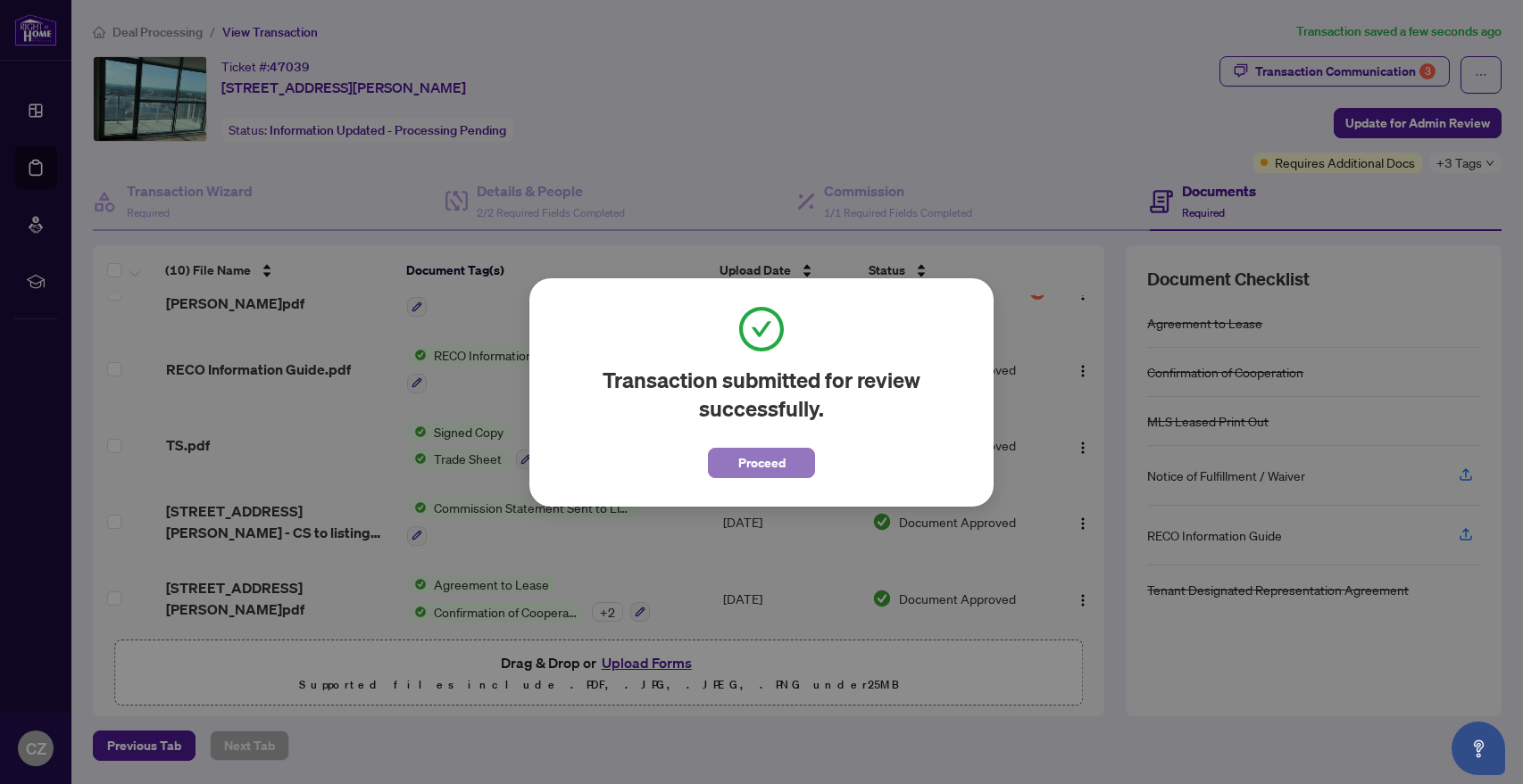
click at [743, 472] on span "Proceed" at bounding box center [761, 463] width 47 height 29
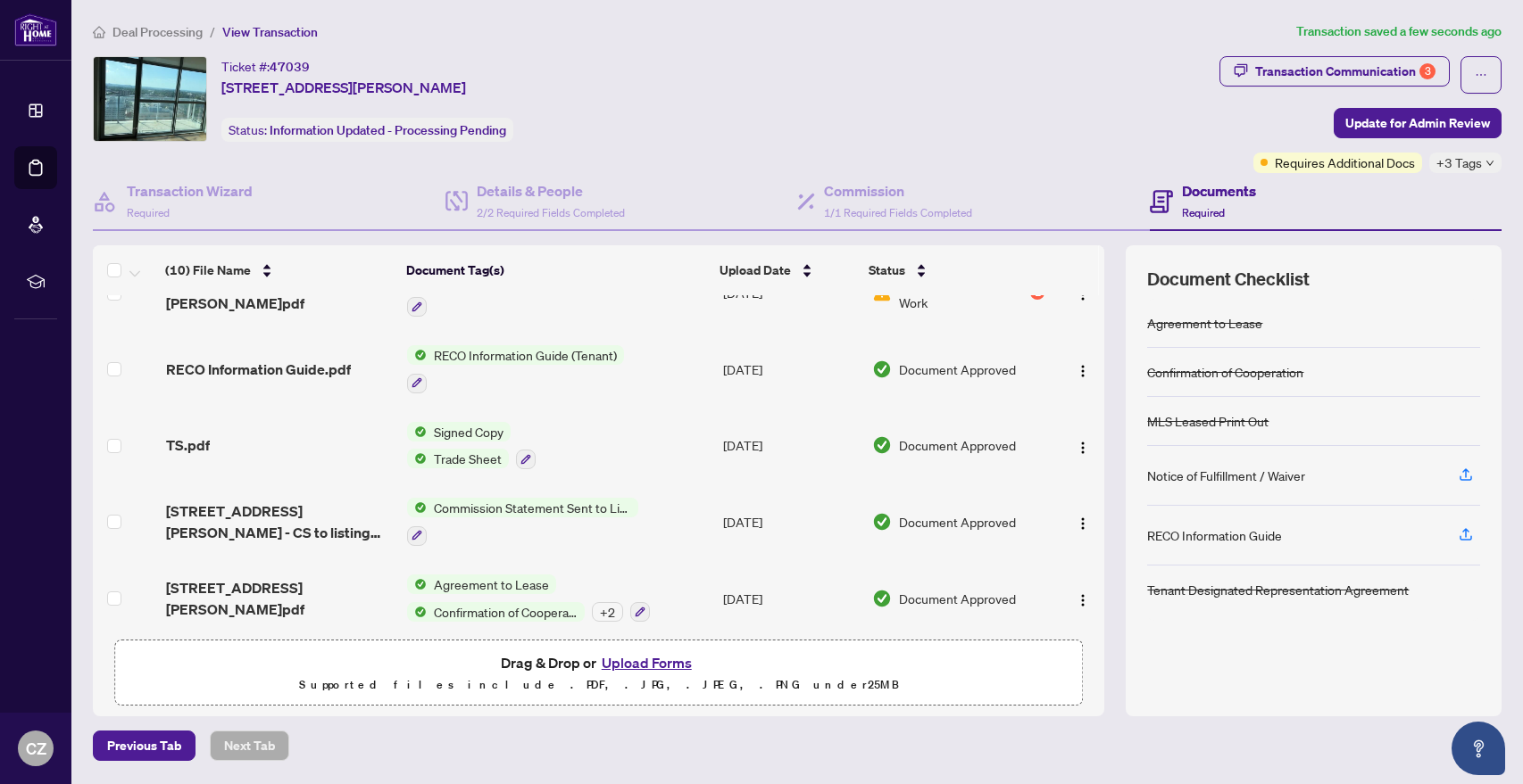
click at [141, 31] on span "Deal Processing" at bounding box center [157, 32] width 90 height 16
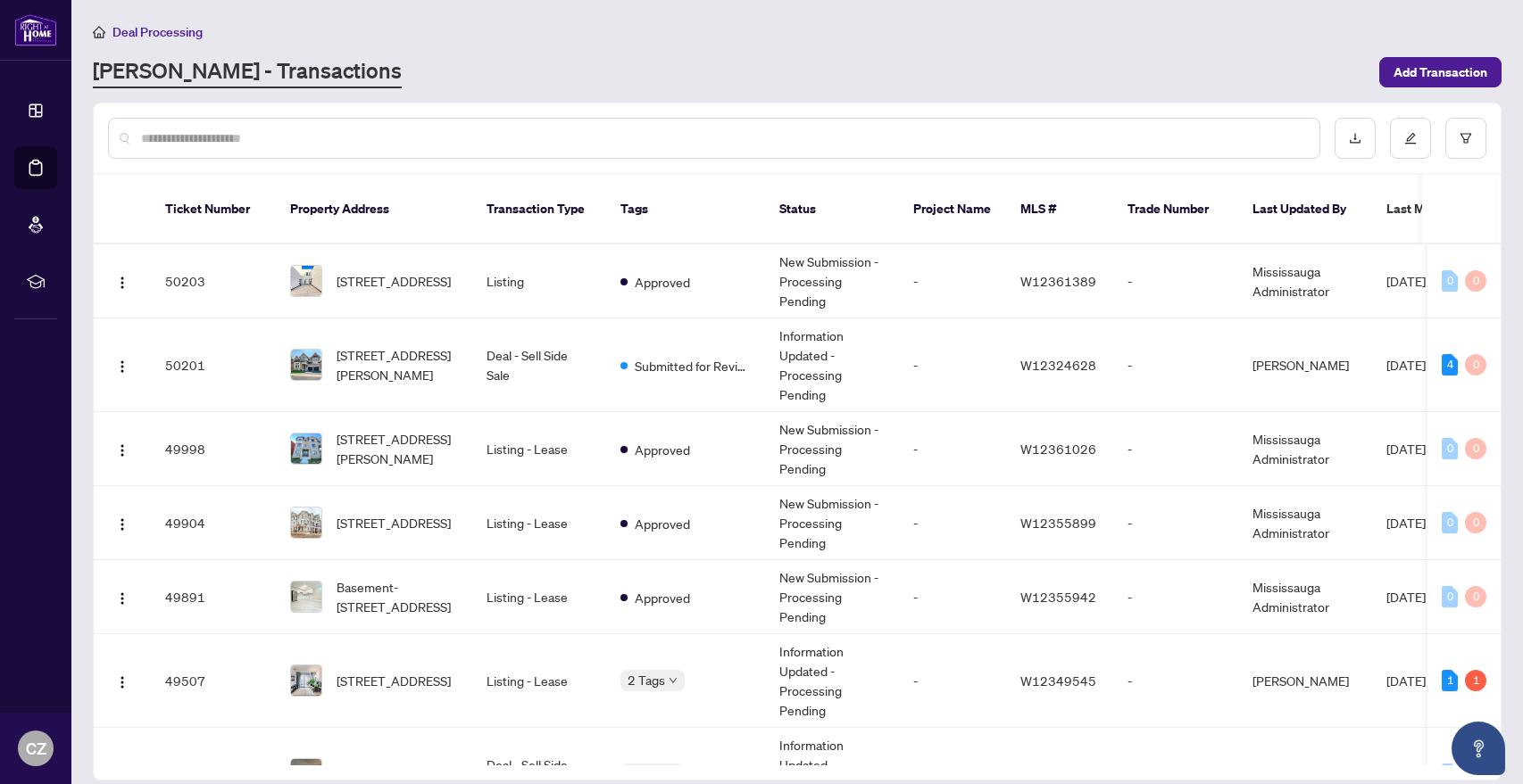
click at [555, 147] on input "text" at bounding box center [723, 138] width 1164 height 19
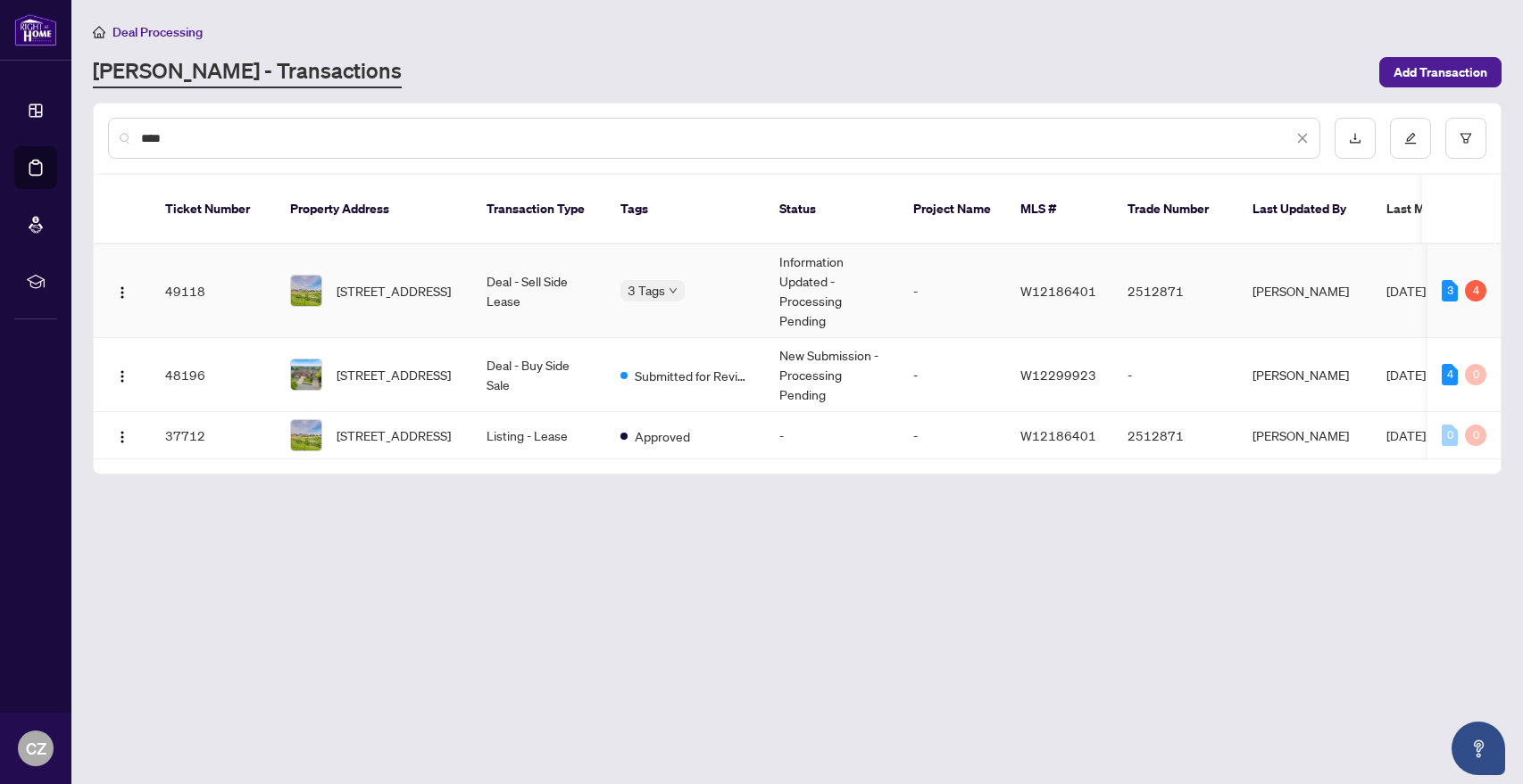
type input "****"
click at [372, 287] on span "[STREET_ADDRESS]" at bounding box center [393, 291] width 114 height 19
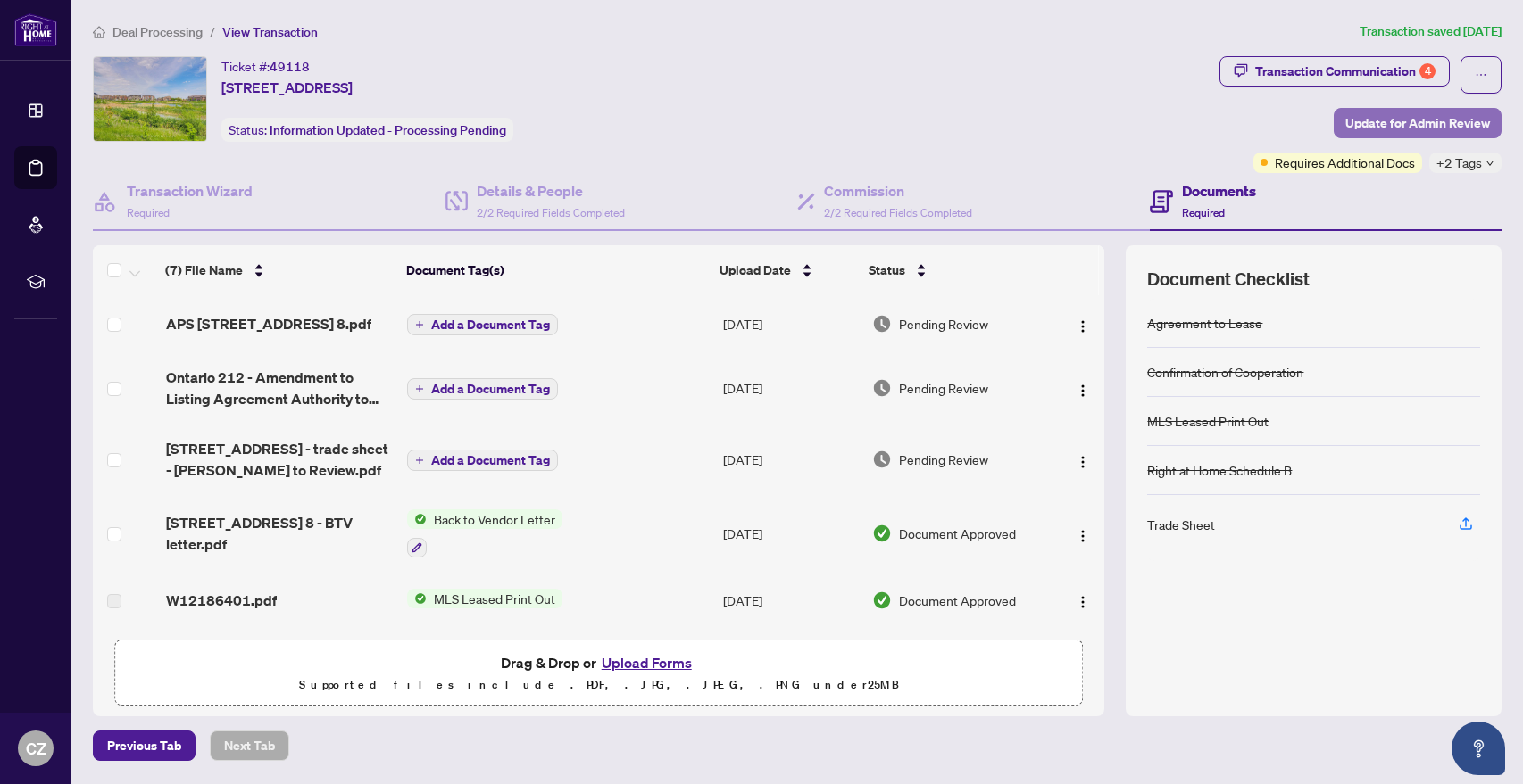
click at [1429, 126] on span "Update for Admin Review" at bounding box center [1417, 123] width 145 height 29
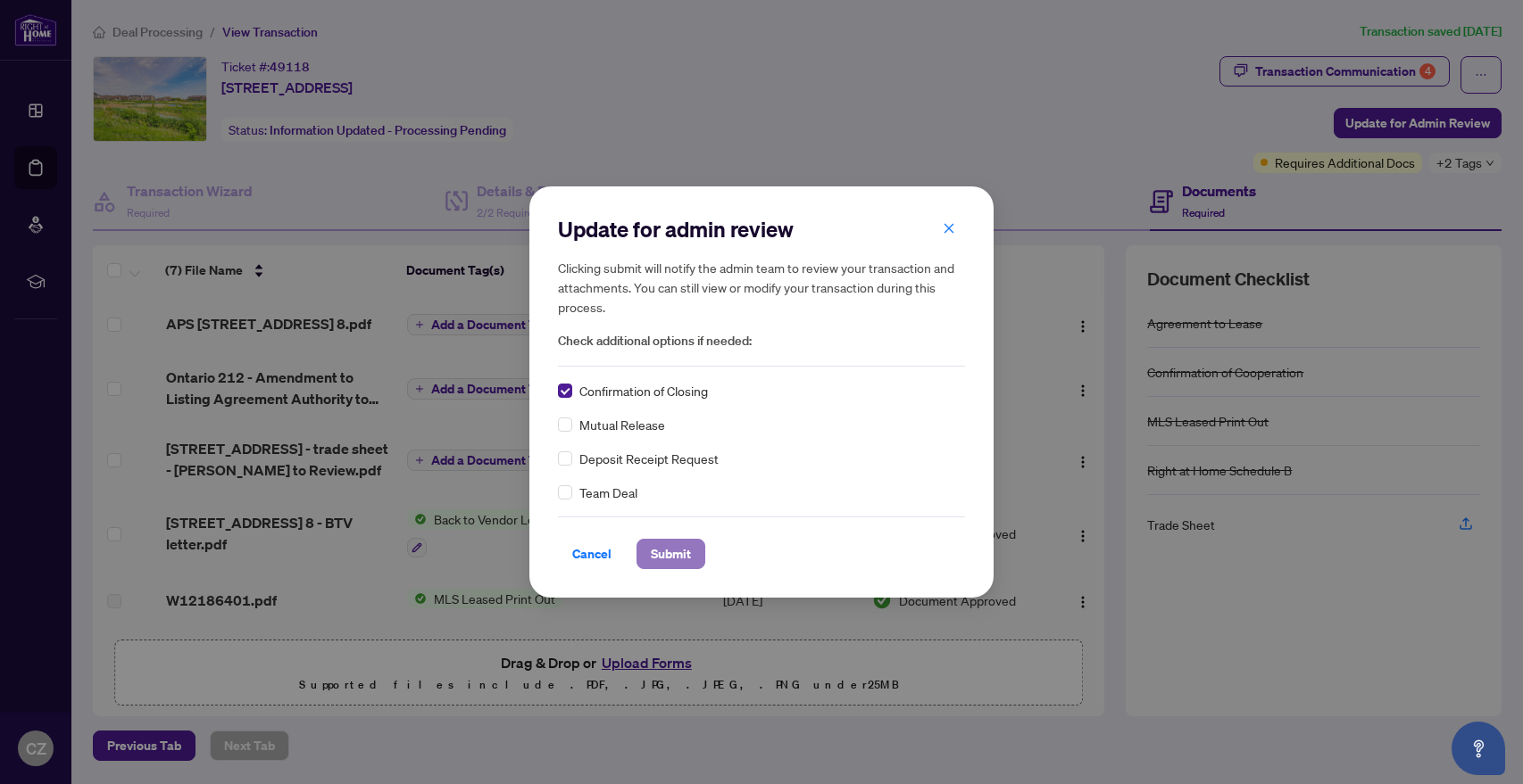
click at [672, 558] on span "Submit" at bounding box center [671, 555] width 40 height 29
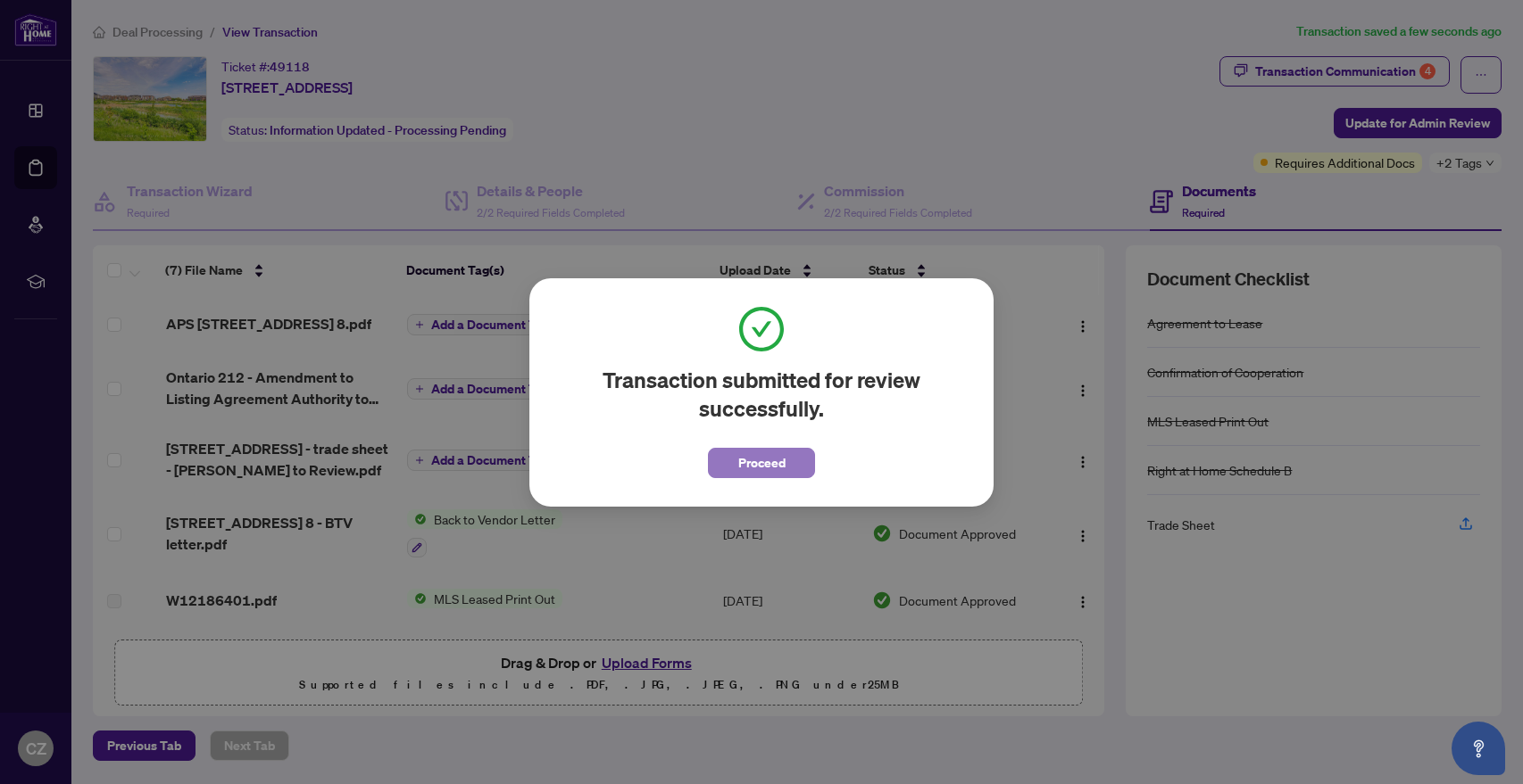
click at [761, 464] on span "Proceed" at bounding box center [761, 463] width 47 height 29
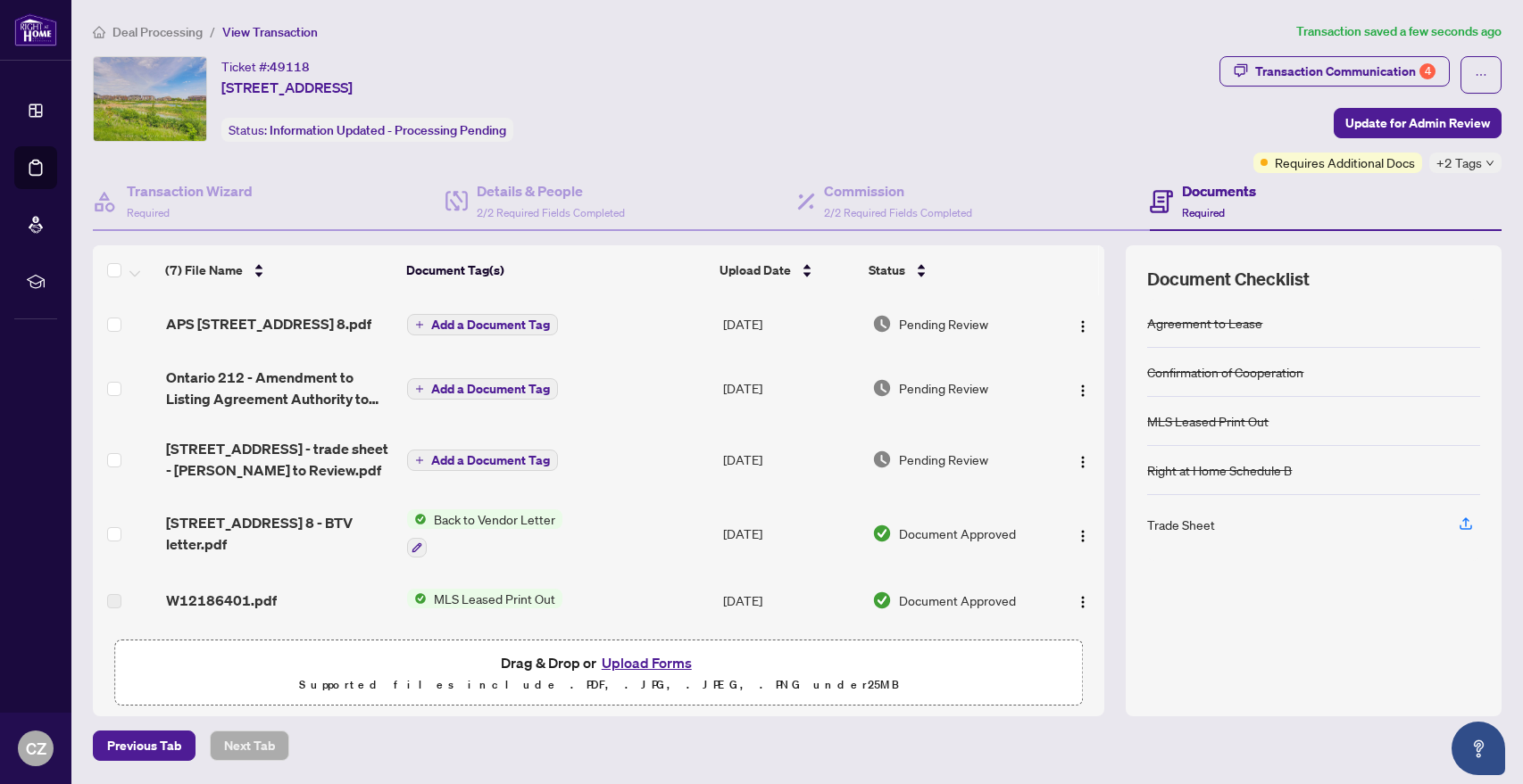
click at [155, 33] on span "Deal Processing" at bounding box center [157, 32] width 90 height 16
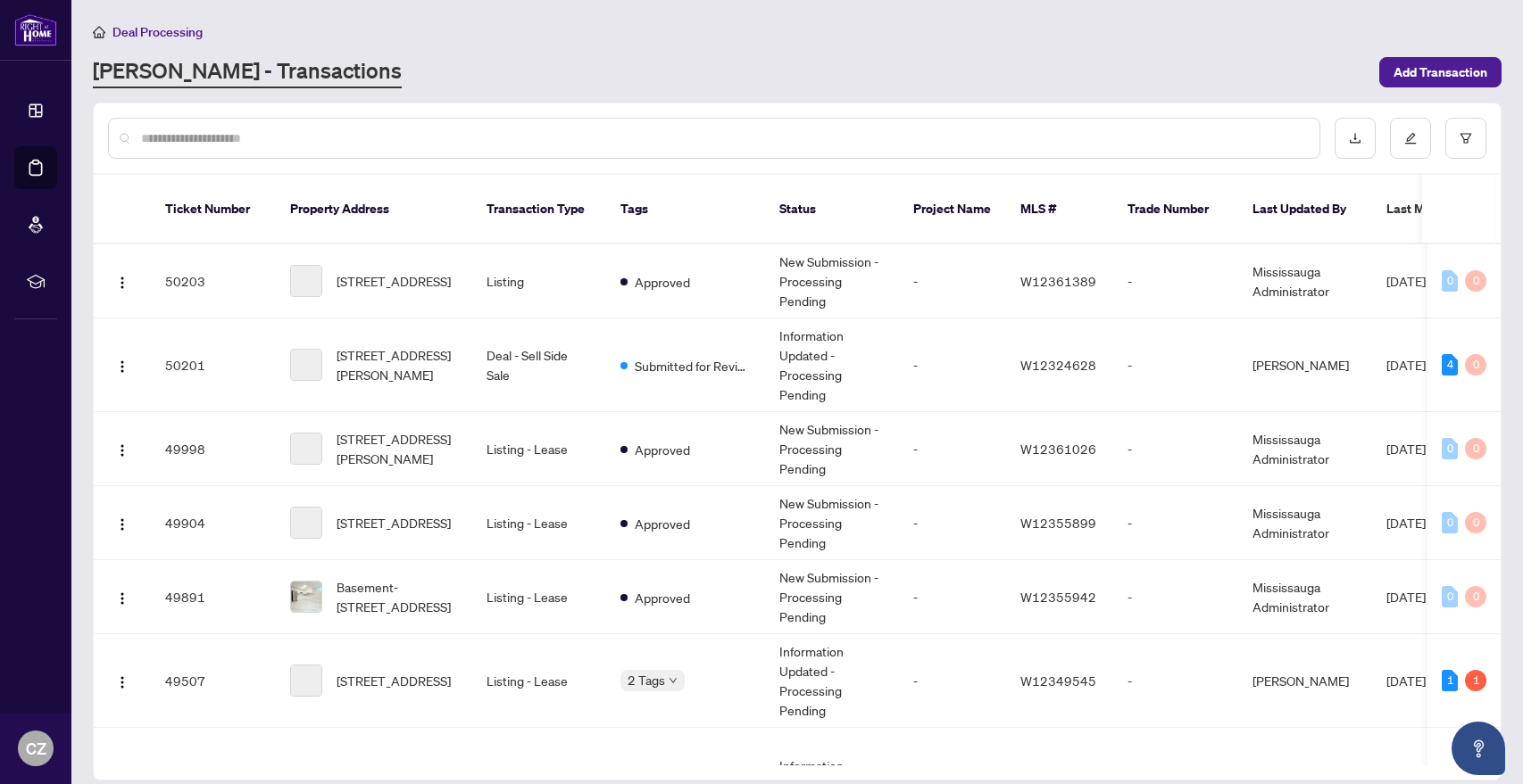
click at [260, 145] on input "text" at bounding box center [723, 138] width 1164 height 19
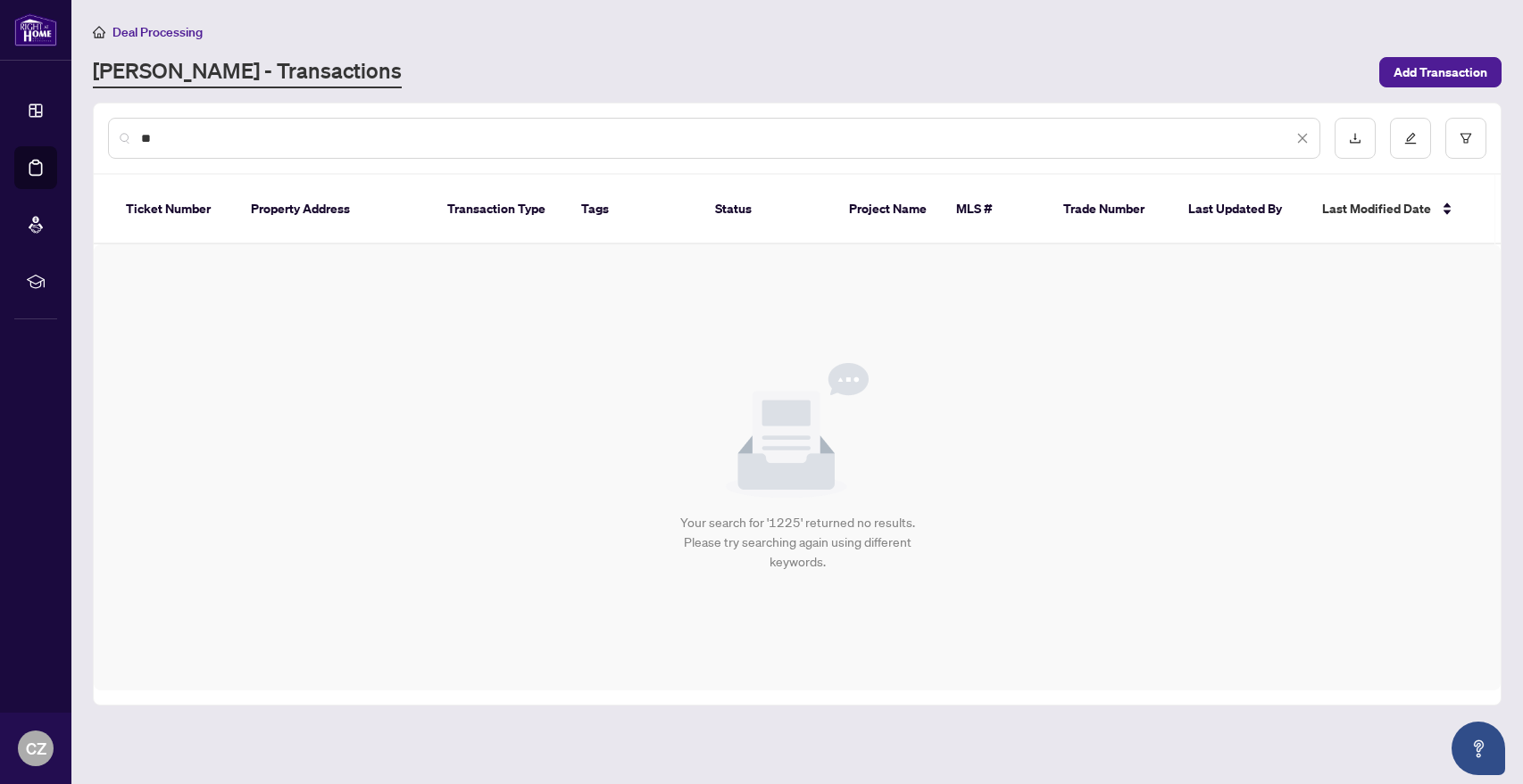
type input "*"
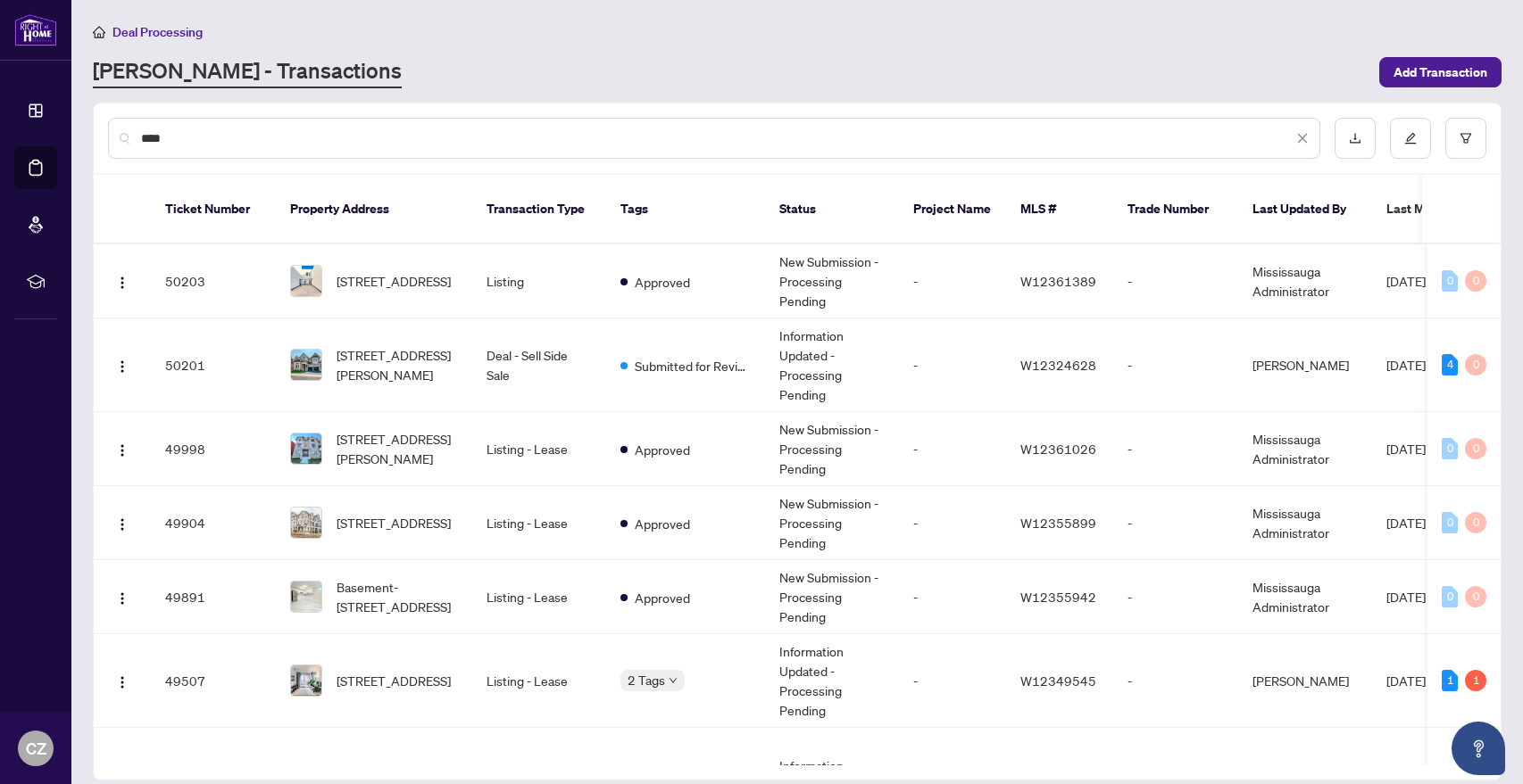
type input "****"
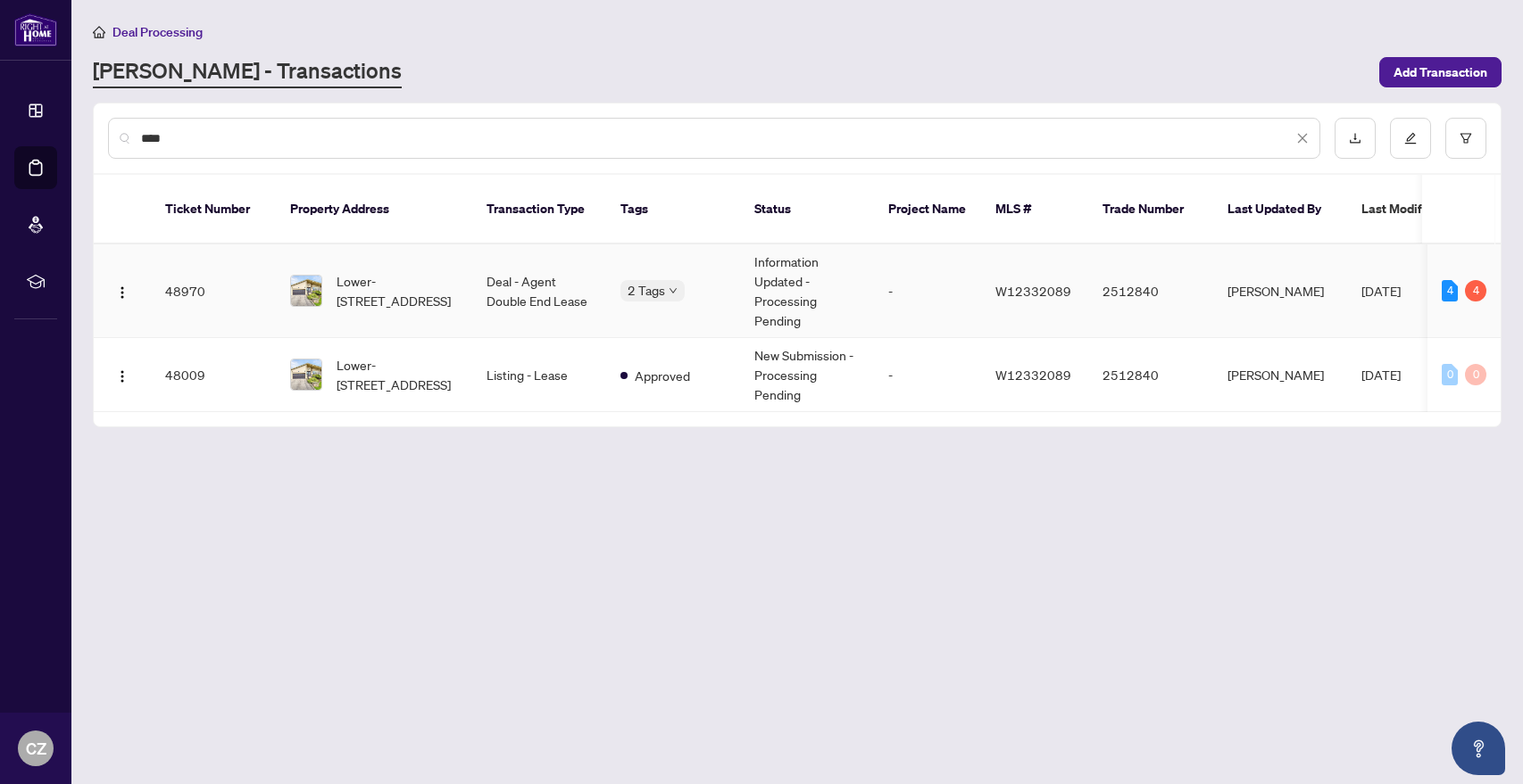
click at [434, 274] on span "Lower-[STREET_ADDRESS]" at bounding box center [397, 291] width 121 height 39
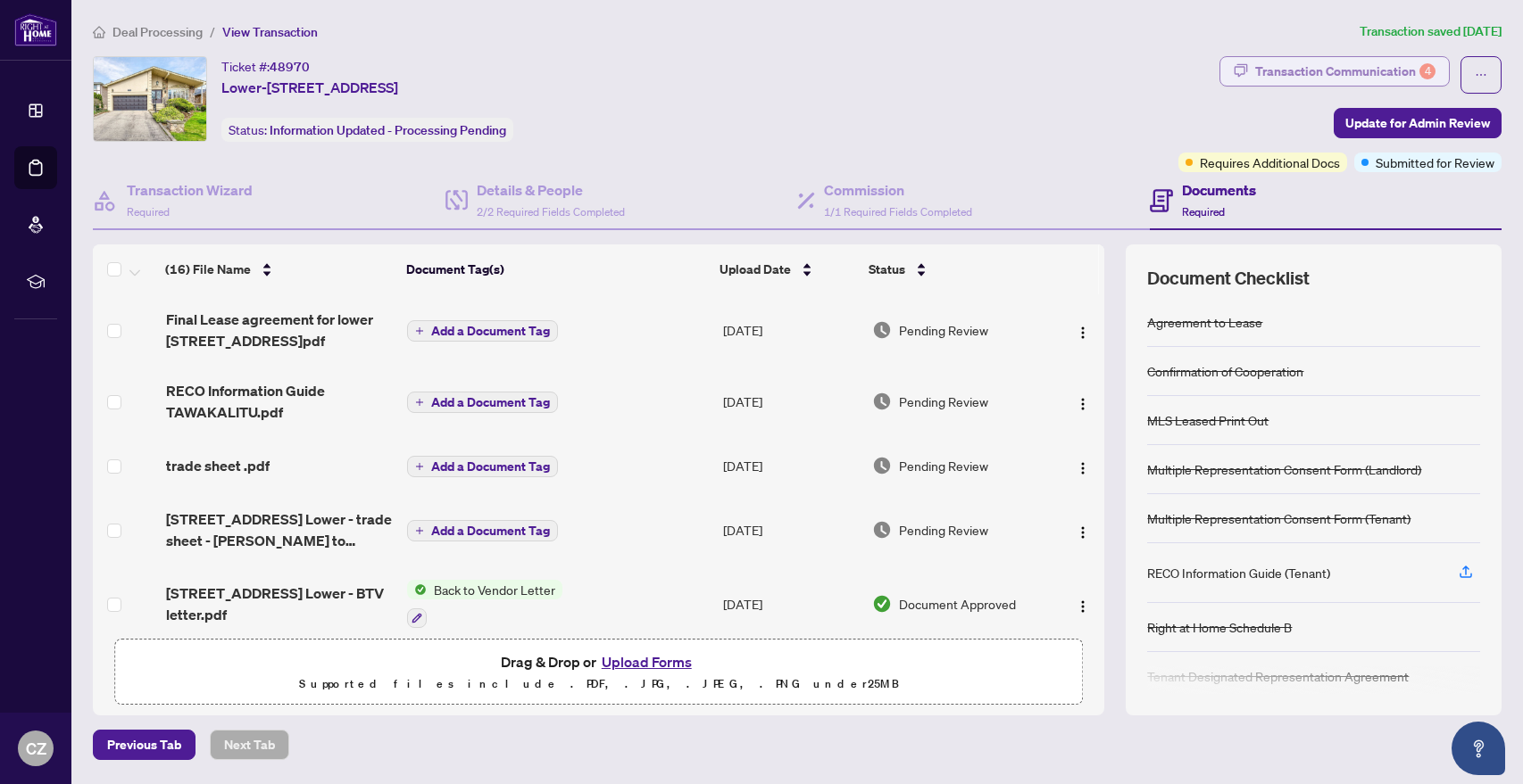
click at [1359, 70] on div "Transaction Communication 4" at bounding box center [1345, 72] width 180 height 29
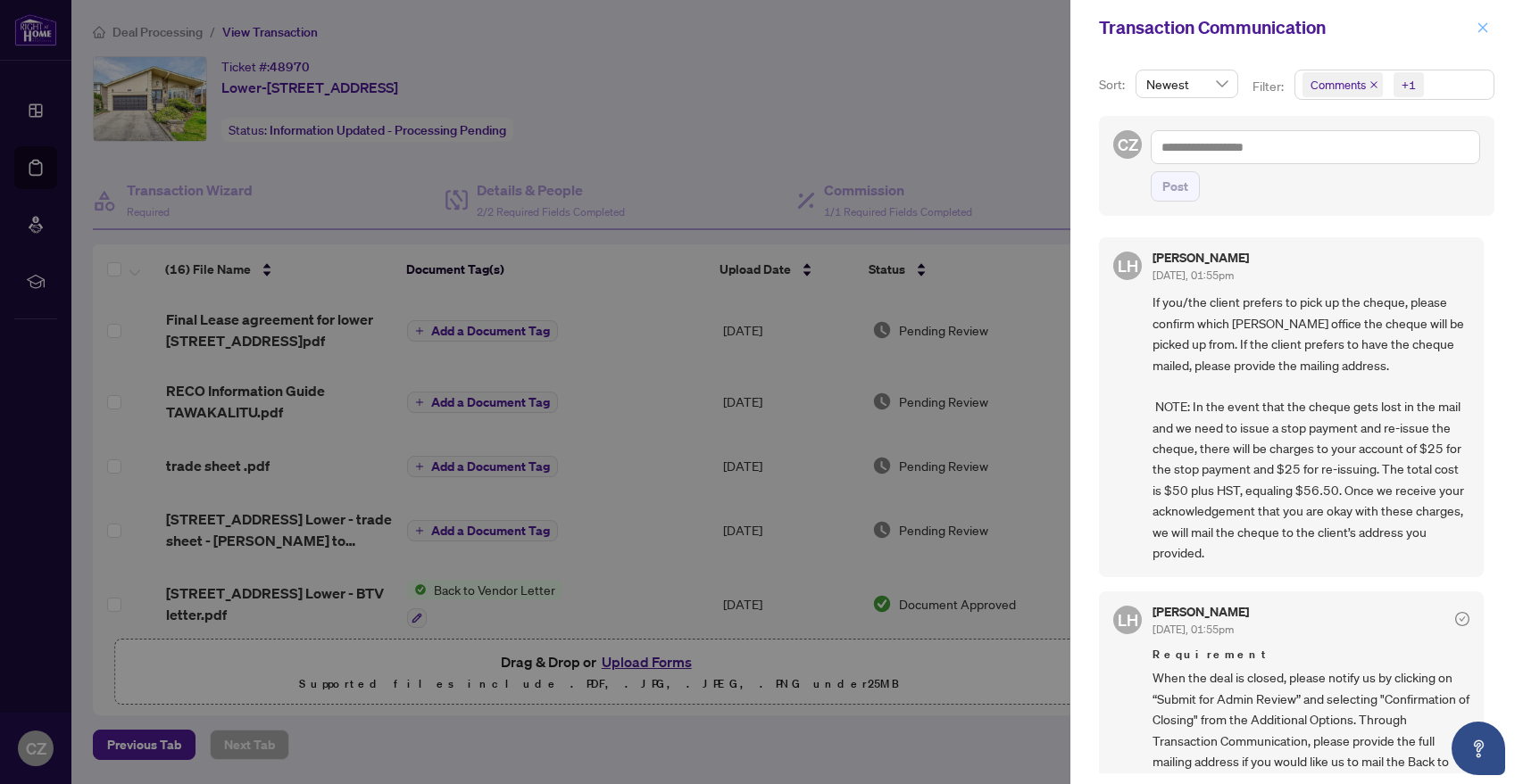
click at [1483, 25] on icon "close" at bounding box center [1482, 27] width 12 height 12
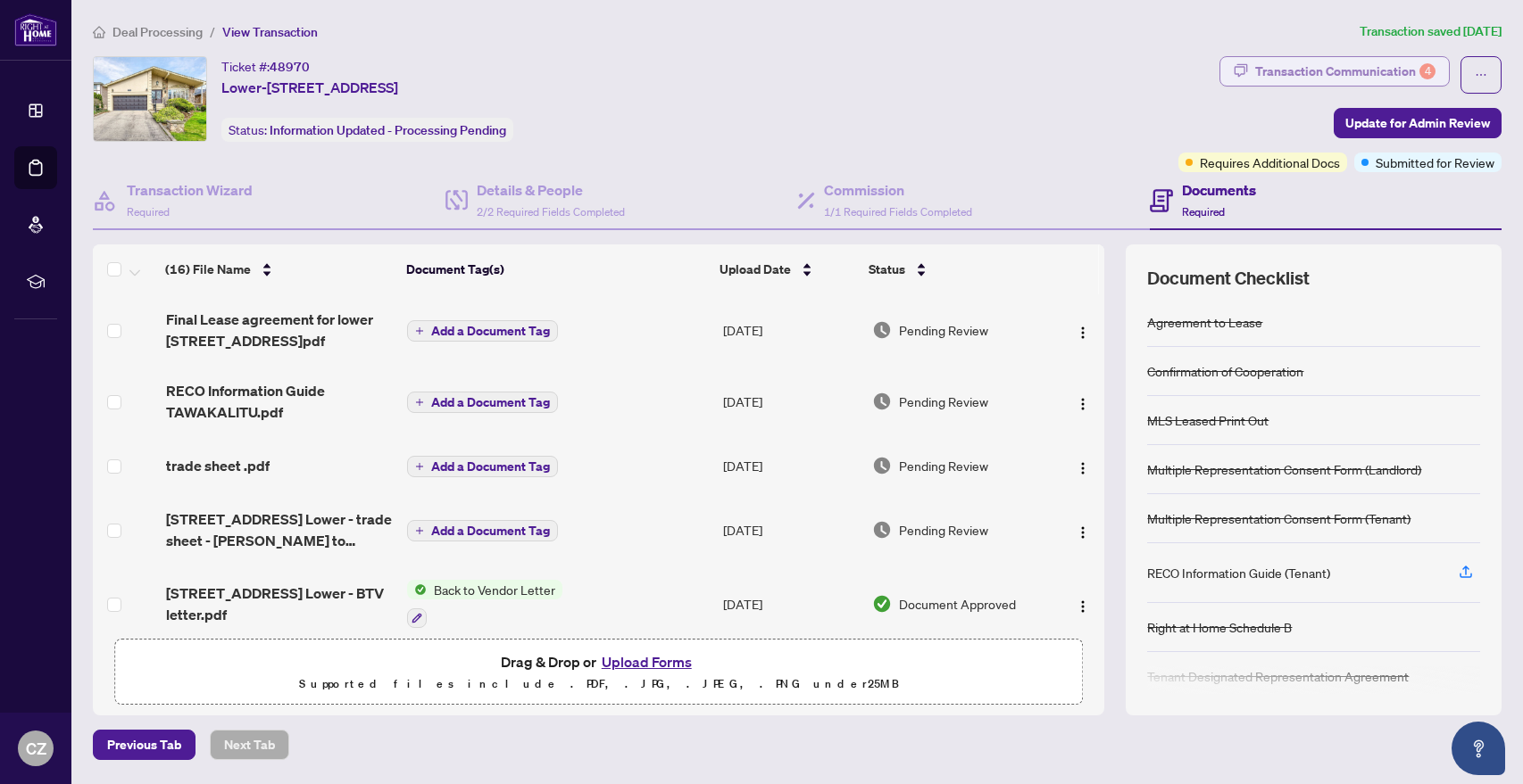
click at [1308, 70] on div "Transaction Communication 4" at bounding box center [1345, 72] width 180 height 29
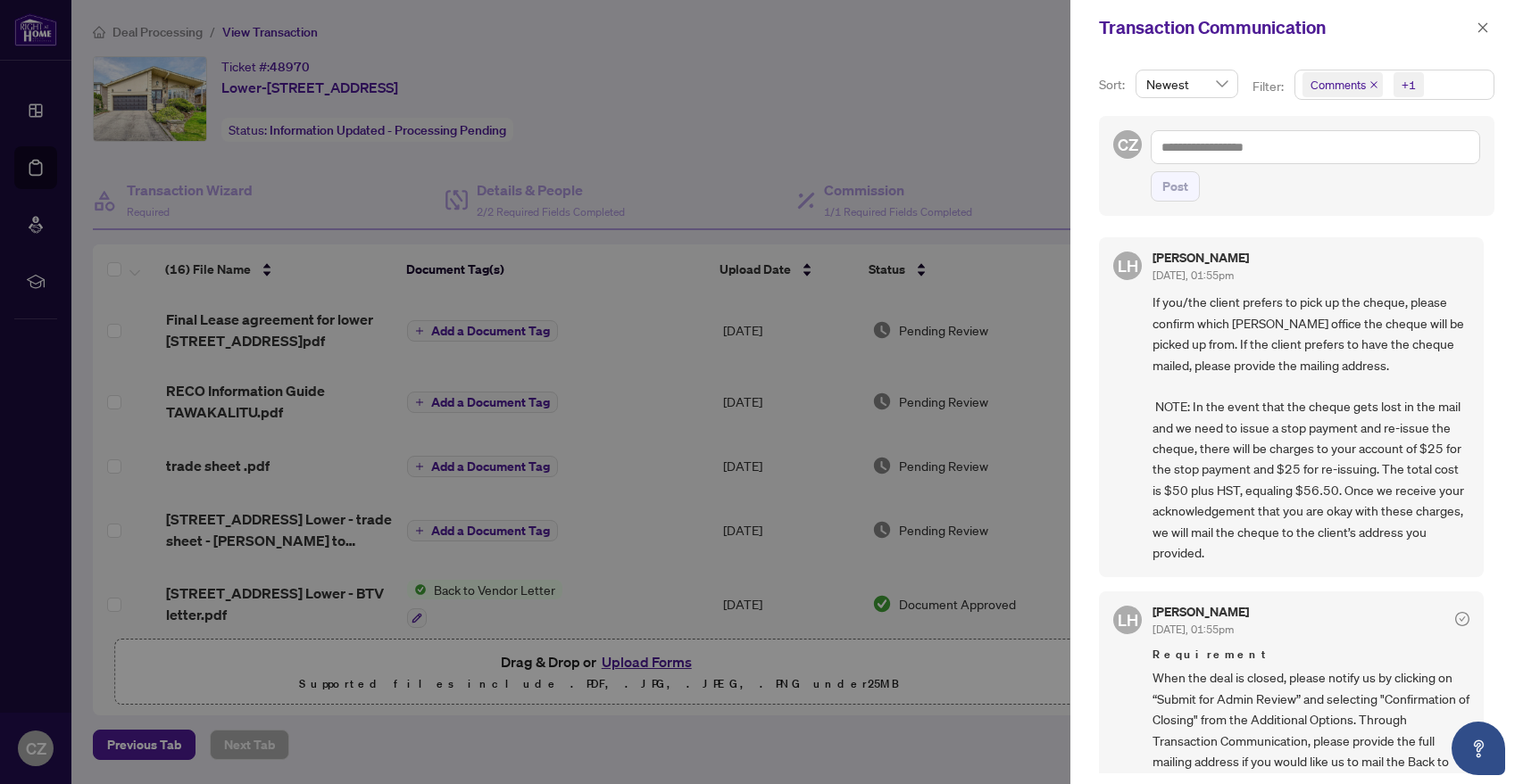
click at [959, 97] on div at bounding box center [761, 392] width 1523 height 784
click at [1481, 26] on icon "close" at bounding box center [1483, 27] width 10 height 10
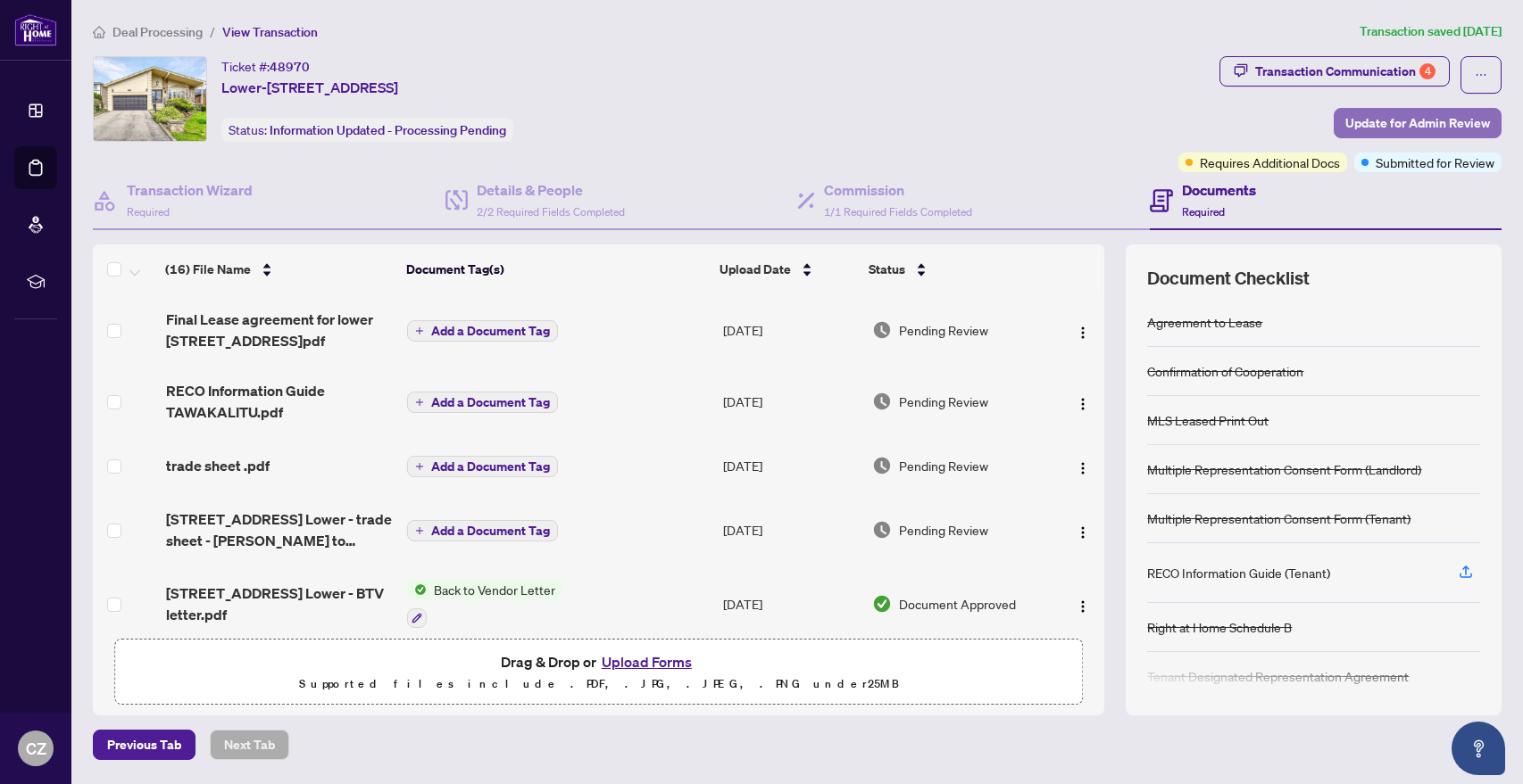
click at [1399, 127] on span "Update for Admin Review" at bounding box center [1417, 123] width 145 height 29
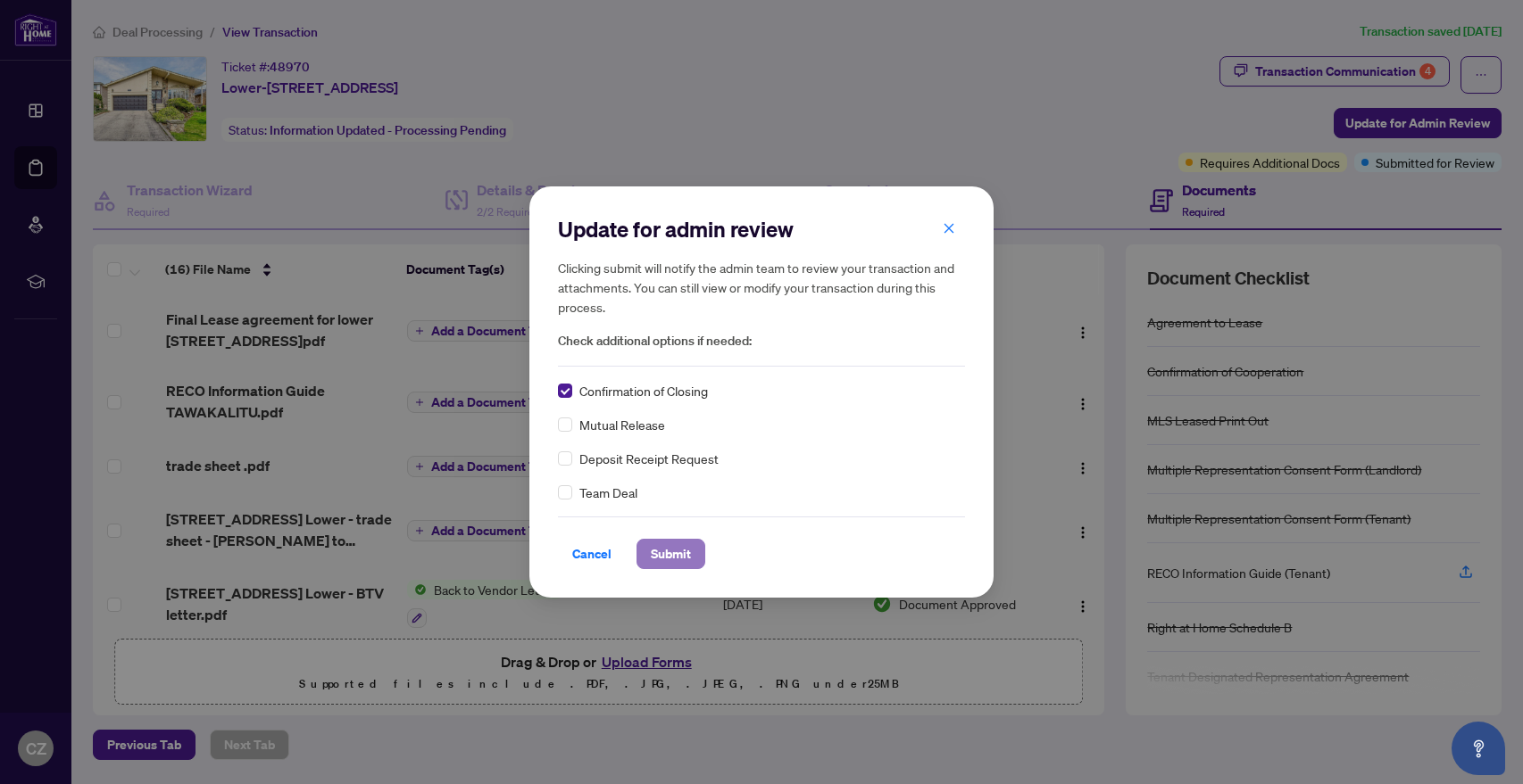
click at [677, 552] on span "Submit" at bounding box center [671, 555] width 40 height 29
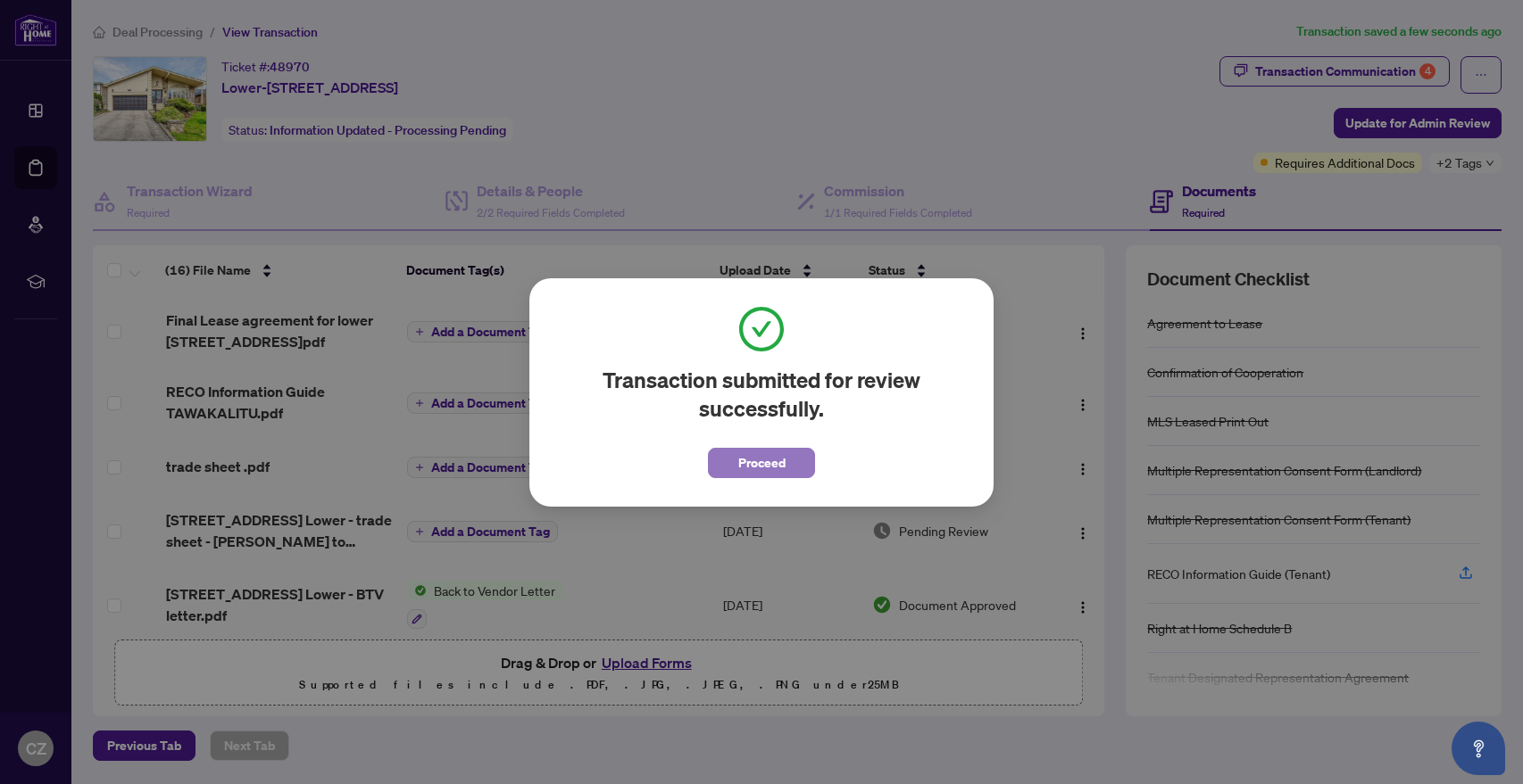
click at [765, 459] on span "Proceed" at bounding box center [761, 463] width 47 height 29
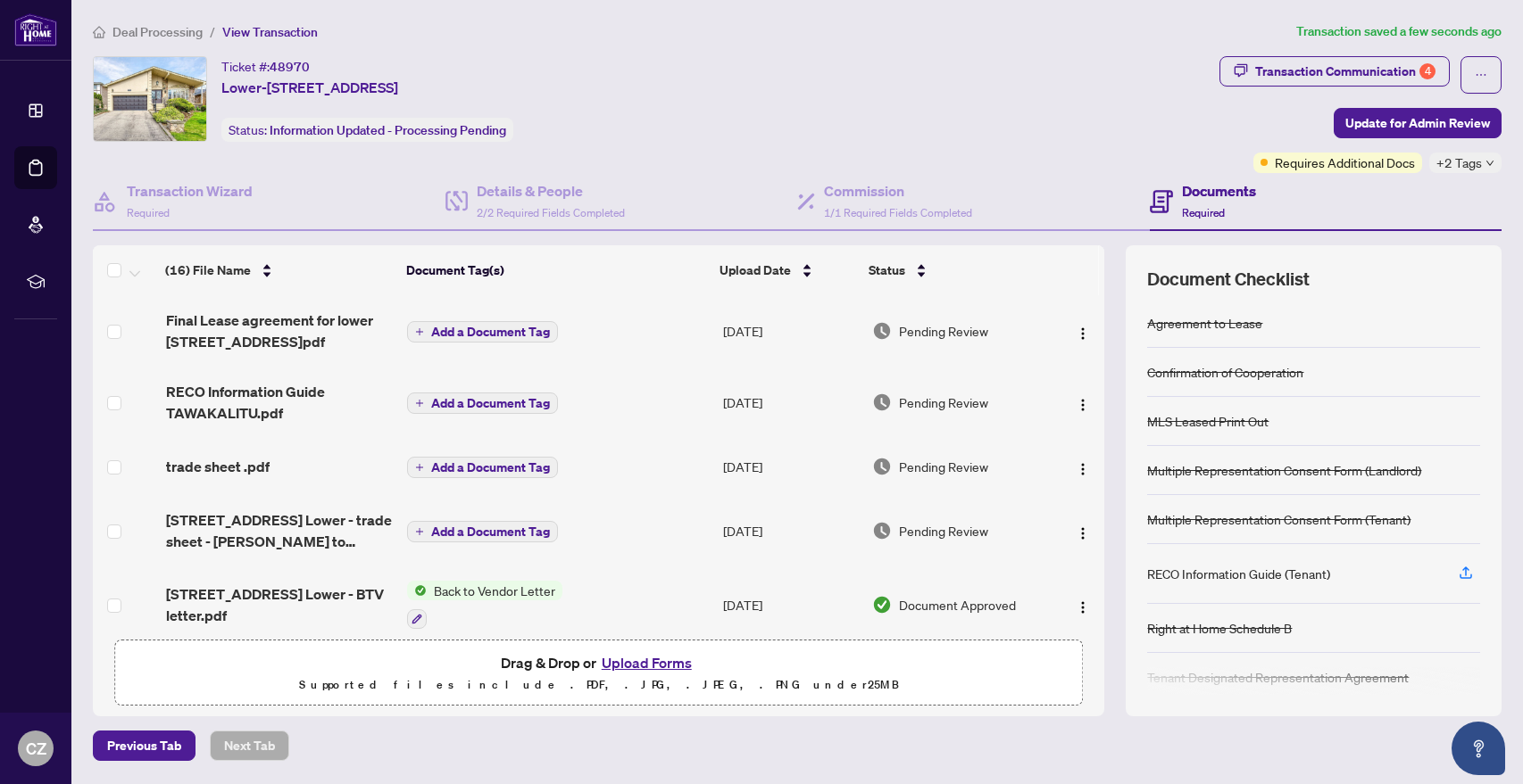
click at [158, 32] on span "Deal Processing" at bounding box center [157, 32] width 90 height 16
